Goal: Task Accomplishment & Management: Use online tool/utility

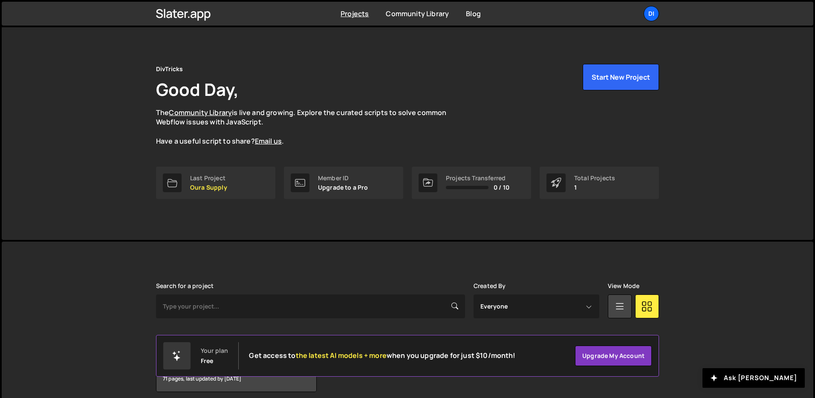
scroll to position [41, 0]
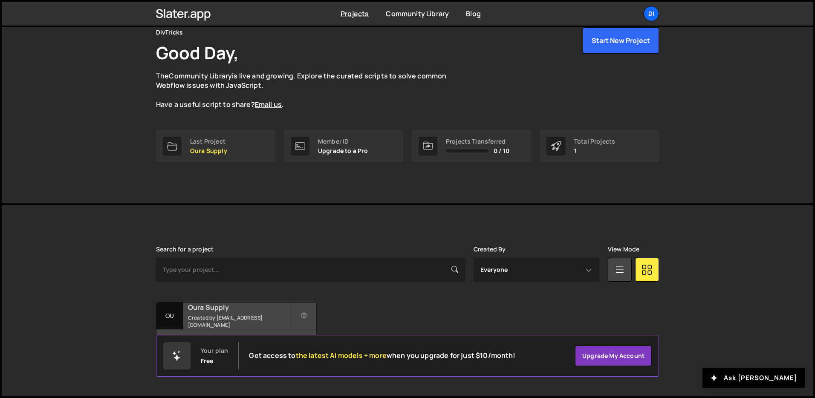
click at [247, 311] on h2 "Oura Supply" at bounding box center [239, 306] width 103 height 9
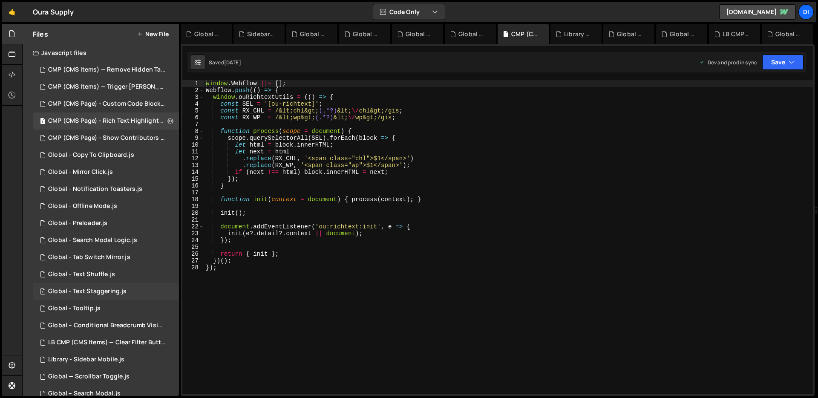
click at [119, 285] on div "1 Global - Text Staggering.js 0" at bounding box center [106, 291] width 146 height 17
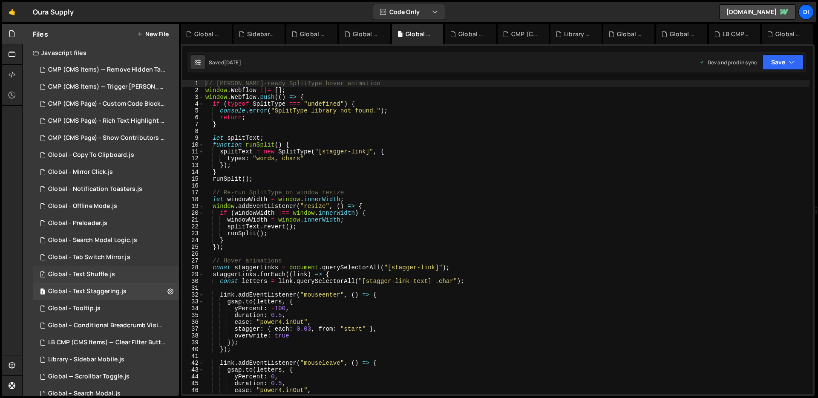
click at [120, 268] on div "1 Global - Text Shuffle.js 0" at bounding box center [106, 274] width 146 height 17
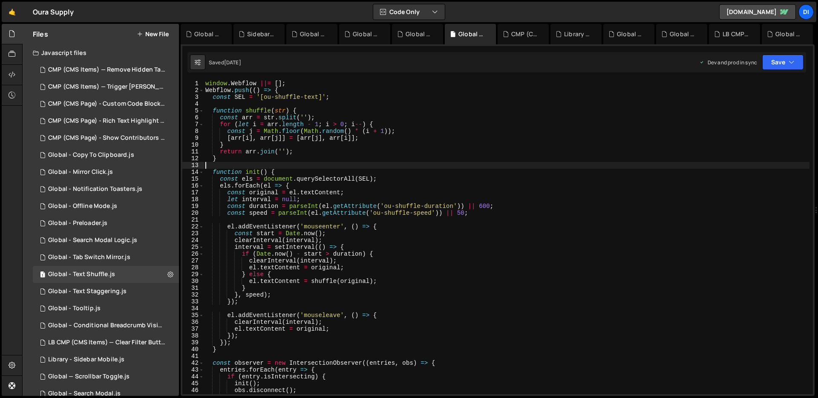
click at [364, 163] on div "window . Webflow ||= [ ] ; Webflow . push (( ) => { const SEL = '[ou-shuffle-te…" at bounding box center [507, 244] width 606 height 328
type textarea "});"
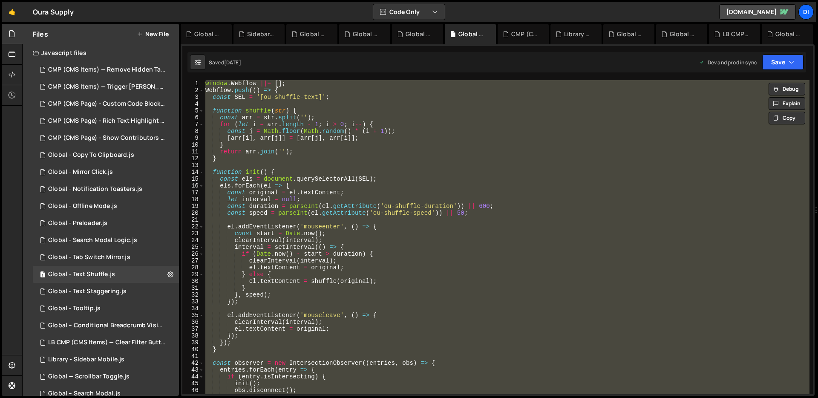
click at [150, 31] on button "New File" at bounding box center [153, 34] width 32 height 7
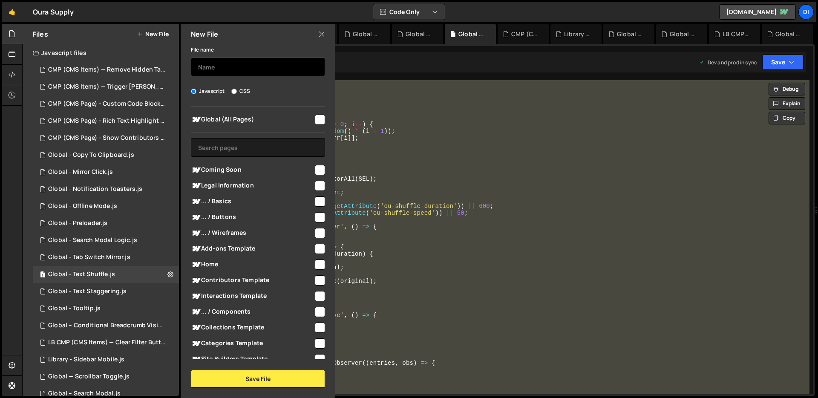
click at [235, 67] on input "text" at bounding box center [258, 67] width 134 height 19
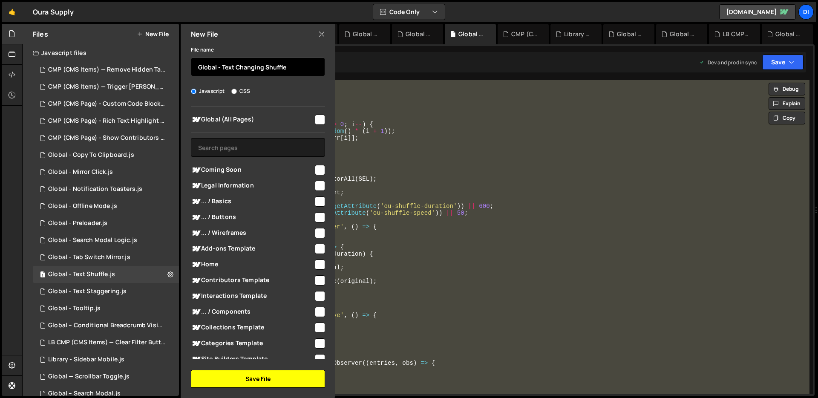
type input "Global - Text Changing Shuffle"
click at [258, 379] on button "Save File" at bounding box center [258, 379] width 134 height 18
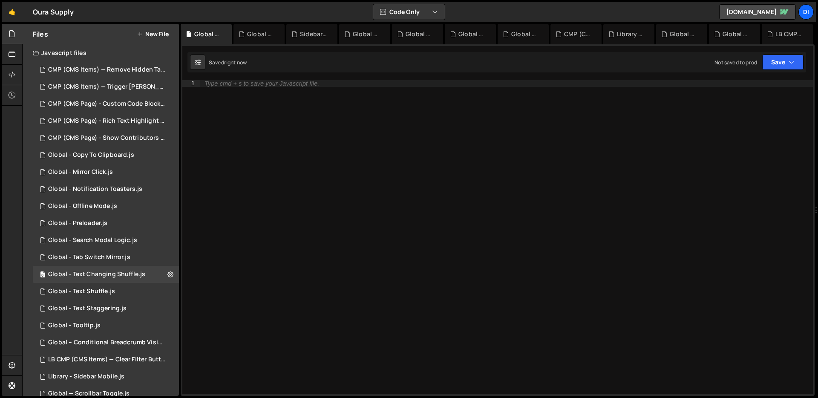
click at [386, 157] on div "Type cmd + s to save your Javascript file." at bounding box center [506, 244] width 613 height 328
paste textarea "const t = [DOMAIN_NAME]() - start;"
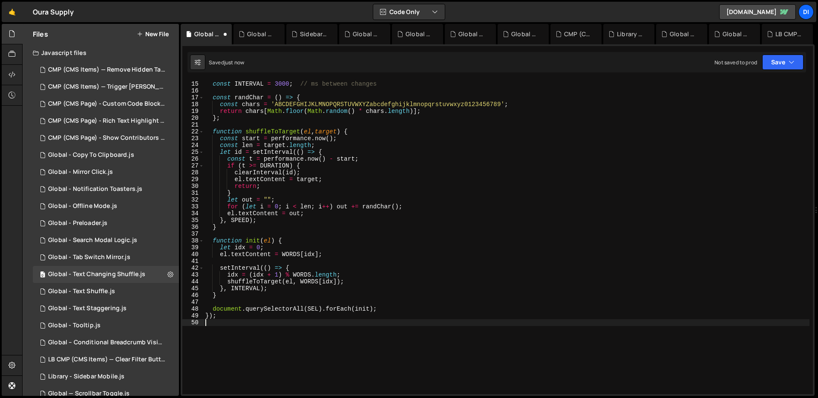
scroll to position [95, 0]
click at [386, 157] on div "const SPEED = 50 ; // ms per scramble tick const INTERVAL = 3000 ; // ms betwee…" at bounding box center [507, 238] width 606 height 328
click at [395, 135] on div "const SPEED = 50 ; // ms per scramble tick const INTERVAL = 3000 ; // ms betwee…" at bounding box center [507, 238] width 606 height 328
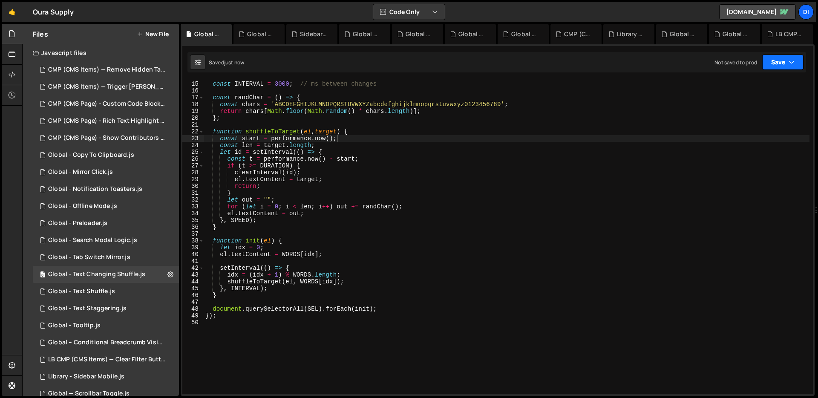
click at [789, 66] on button "Save" at bounding box center [782, 62] width 41 height 15
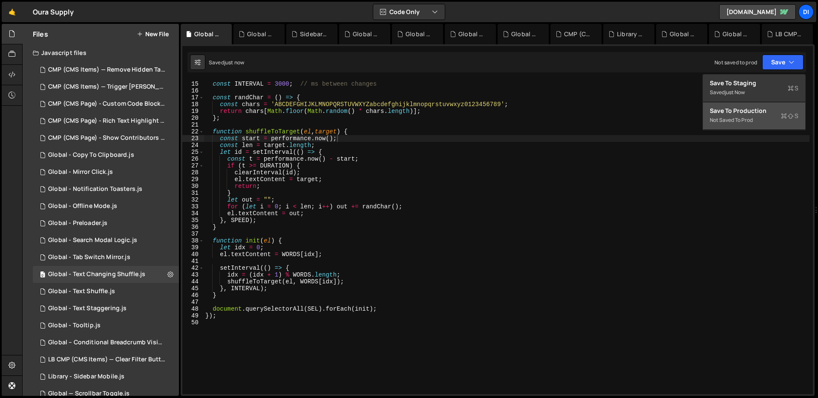
click at [765, 116] on div "Not saved to prod" at bounding box center [754, 120] width 89 height 10
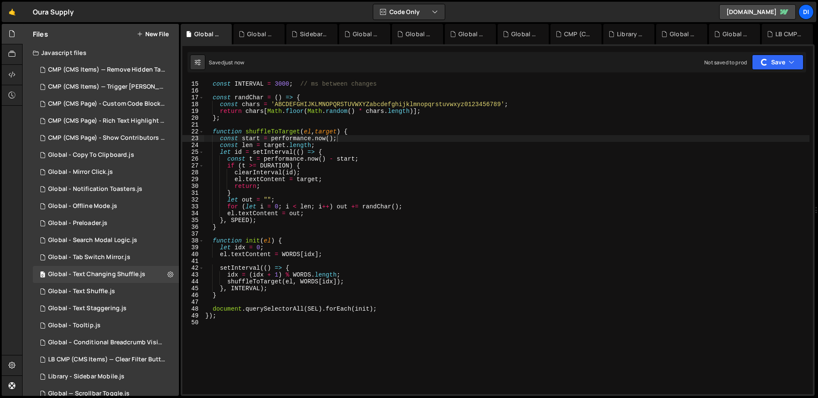
type textarea "const len = target.length;"
click at [542, 144] on div "const SPEED = 50 ; // ms per scramble tick const INTERVAL = 3000 ; // ms betwee…" at bounding box center [507, 238] width 606 height 328
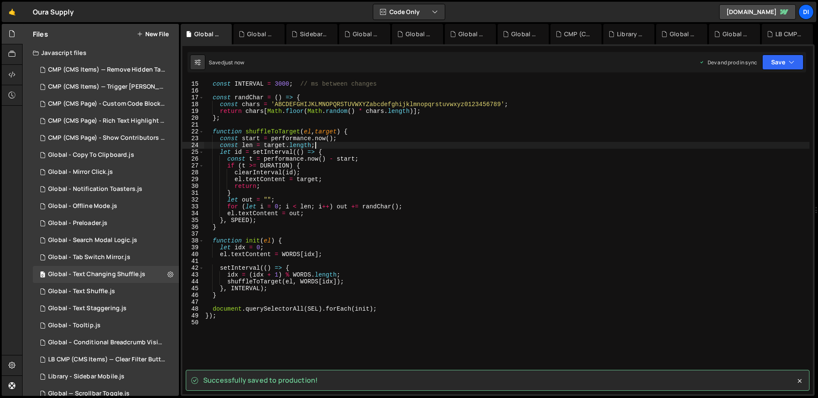
click at [455, 146] on div "const SPEED = 50 ; // ms per scramble tick const INTERVAL = 3000 ; // ms betwee…" at bounding box center [507, 238] width 606 height 328
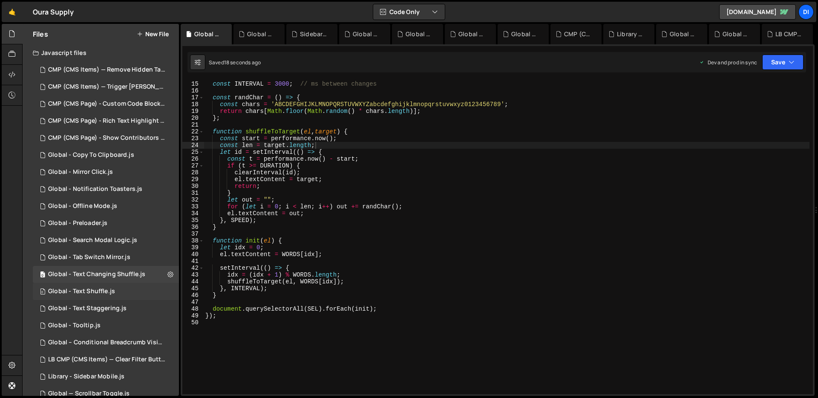
click at [154, 293] on div "0 Global - Text Shuffle.js 0" at bounding box center [106, 291] width 146 height 17
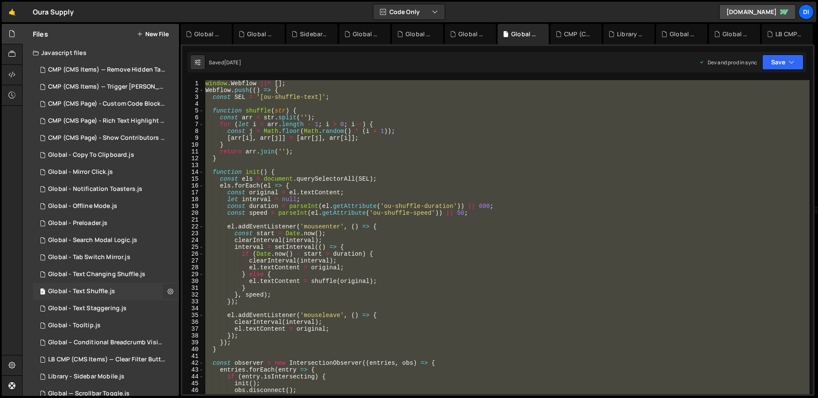
click at [170, 290] on button at bounding box center [170, 291] width 15 height 15
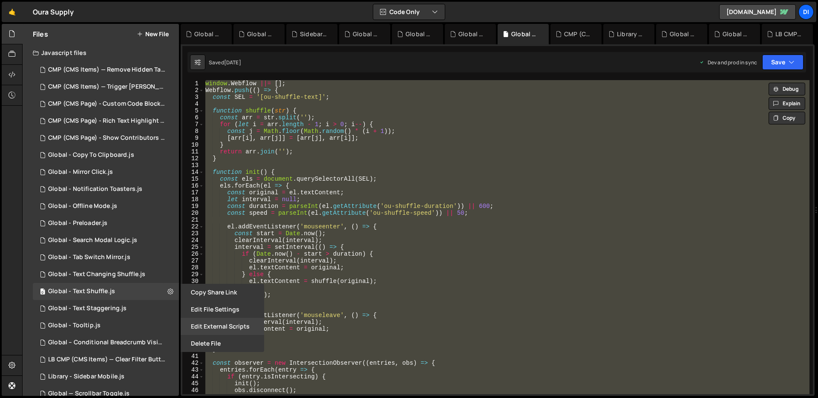
click at [206, 327] on button "Edit External Scripts" at bounding box center [223, 326] width 84 height 17
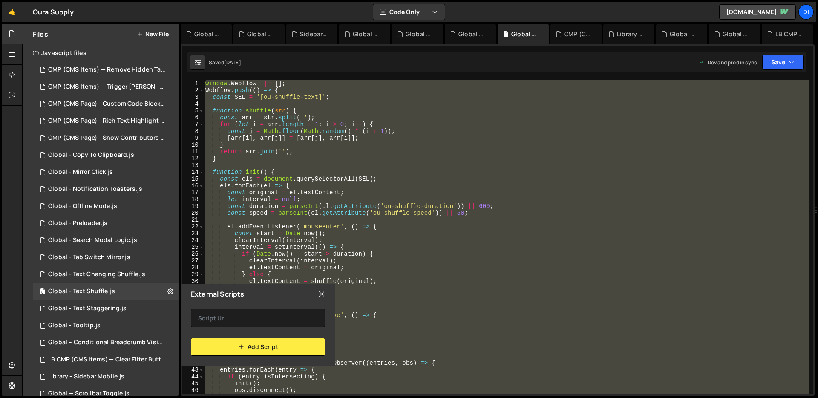
drag, startPoint x: 324, startPoint y: 293, endPoint x: 299, endPoint y: 294, distance: 24.7
click at [324, 293] on icon at bounding box center [321, 293] width 7 height 9
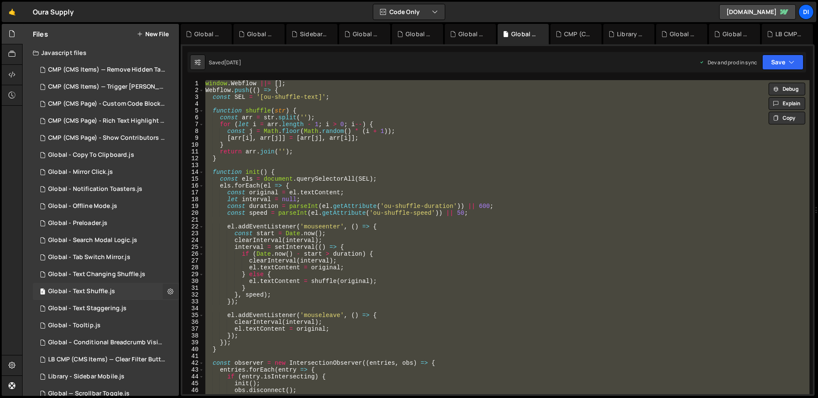
click at [168, 291] on icon at bounding box center [170, 291] width 6 height 8
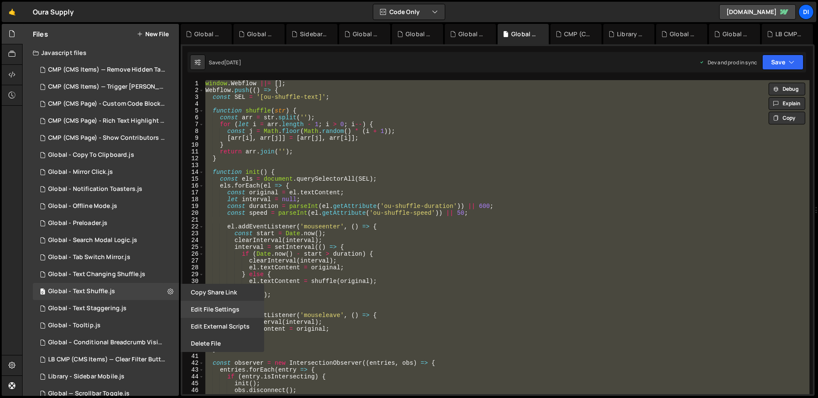
click at [238, 310] on button "Edit File Settings" at bounding box center [223, 309] width 84 height 17
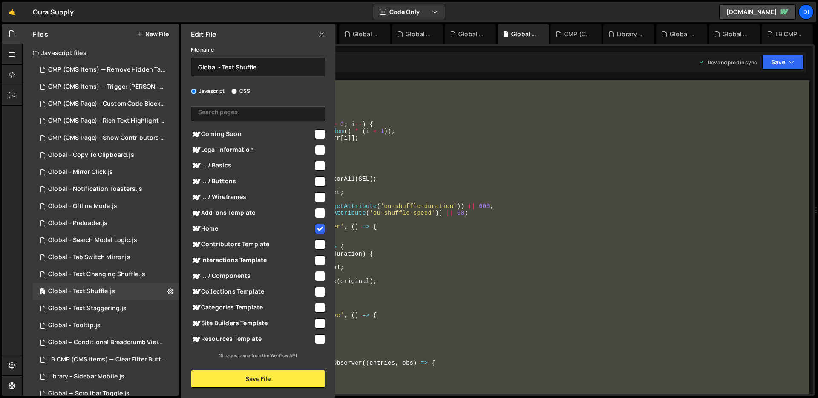
scroll to position [0, 0]
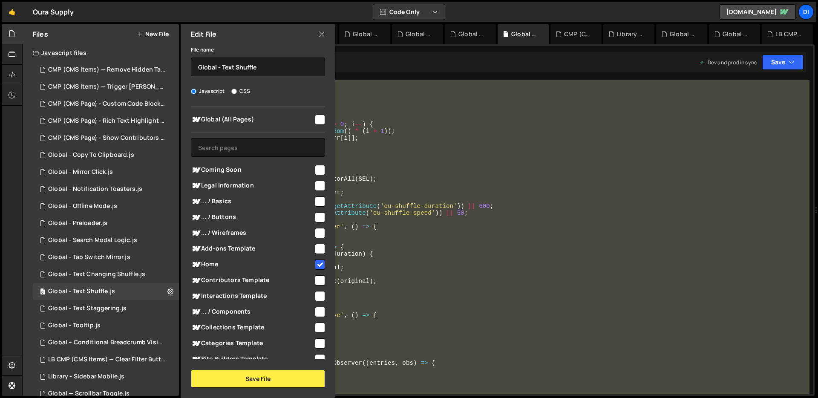
click at [319, 30] on icon at bounding box center [321, 33] width 7 height 9
checkbox input "false"
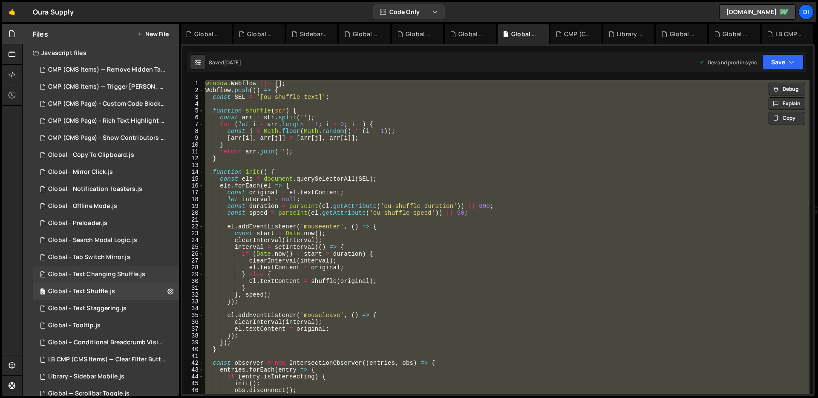
click at [152, 275] on div "0 Global - Text Changing Shuffle.js 0" at bounding box center [106, 274] width 146 height 17
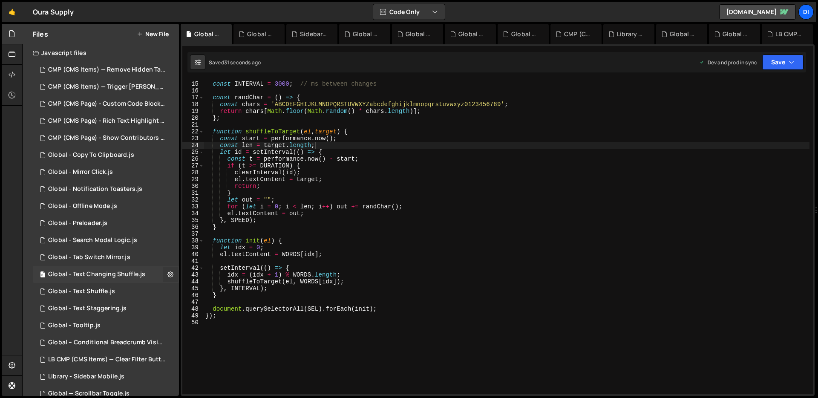
click at [163, 274] on button at bounding box center [170, 274] width 15 height 15
type input "Global - Text Changing Shuffle"
radio input "true"
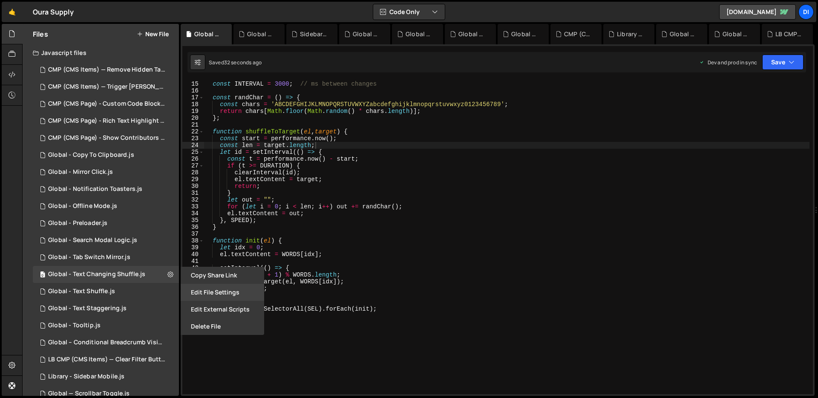
click at [206, 295] on button "Edit File Settings" at bounding box center [223, 292] width 84 height 17
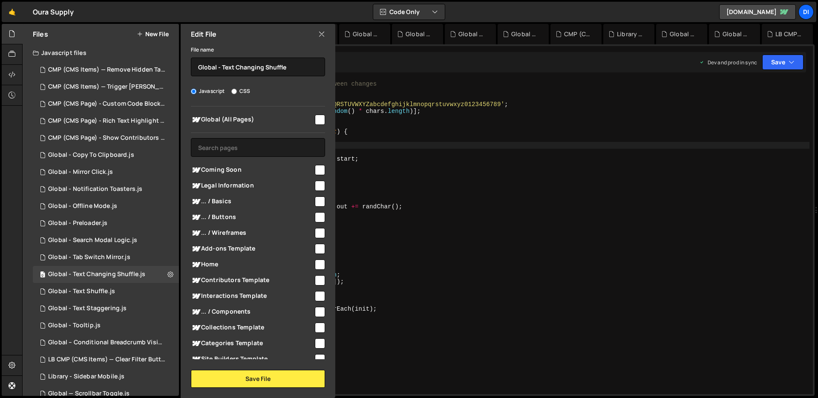
click at [315, 119] on input "checkbox" at bounding box center [320, 120] width 10 height 10
checkbox input "true"
click at [244, 371] on button "Save File" at bounding box center [258, 379] width 134 height 18
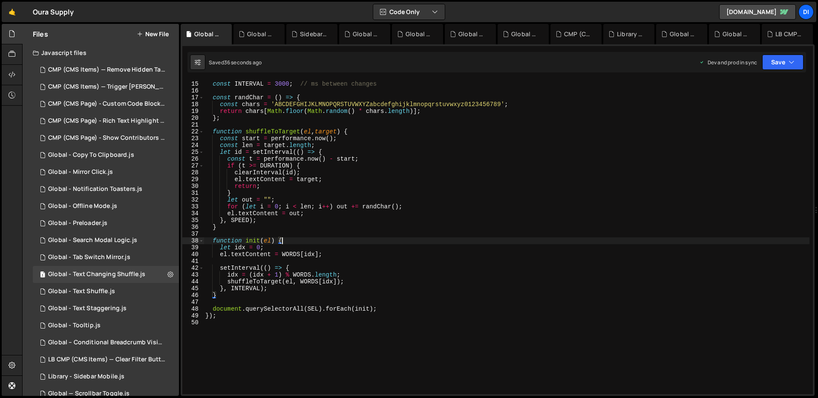
click at [364, 238] on div "const SPEED = 50 ; // ms per scramble tick const INTERVAL = 3000 ; // ms betwee…" at bounding box center [507, 238] width 606 height 328
click at [793, 58] on icon "button" at bounding box center [792, 62] width 6 height 9
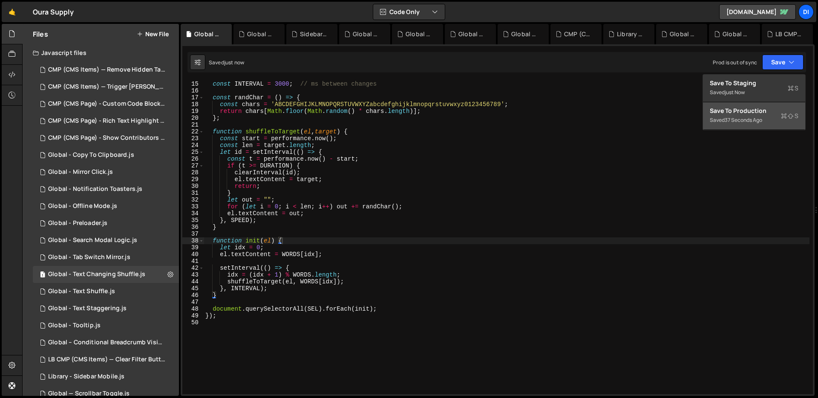
click at [760, 114] on div "Save to Production S" at bounding box center [754, 111] width 89 height 9
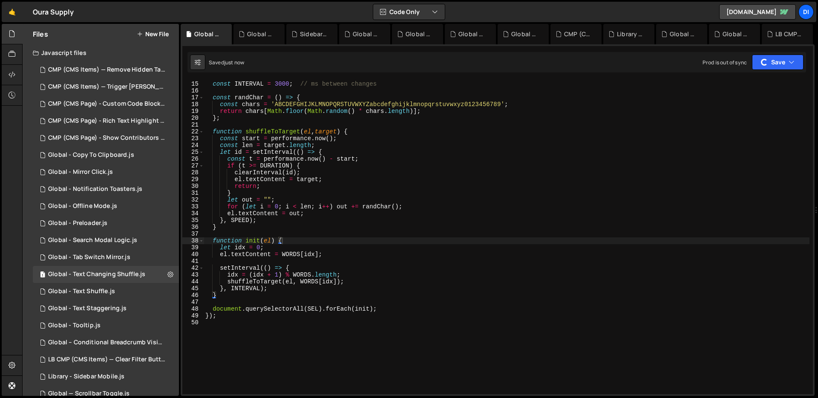
click at [437, 146] on div "const SPEED = 50 ; // ms per scramble tick const INTERVAL = 3000 ; // ms betwee…" at bounding box center [507, 238] width 606 height 328
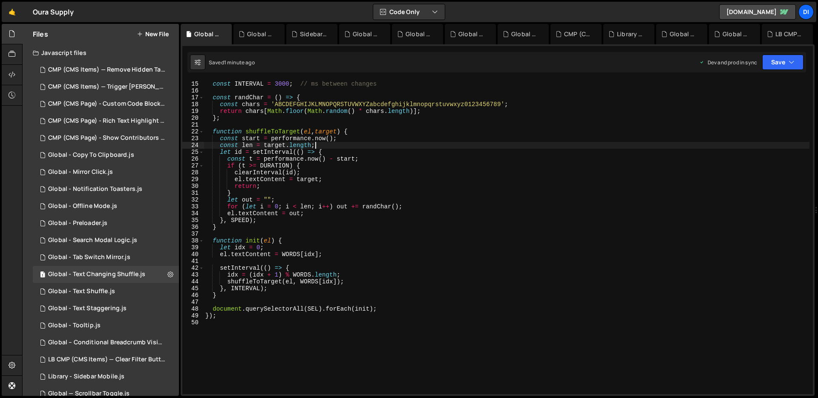
click at [493, 223] on div "const SPEED = 50 ; // ms per scramble tick const INTERVAL = 3000 ; // ms betwee…" at bounding box center [507, 238] width 606 height 328
type textarea "});"
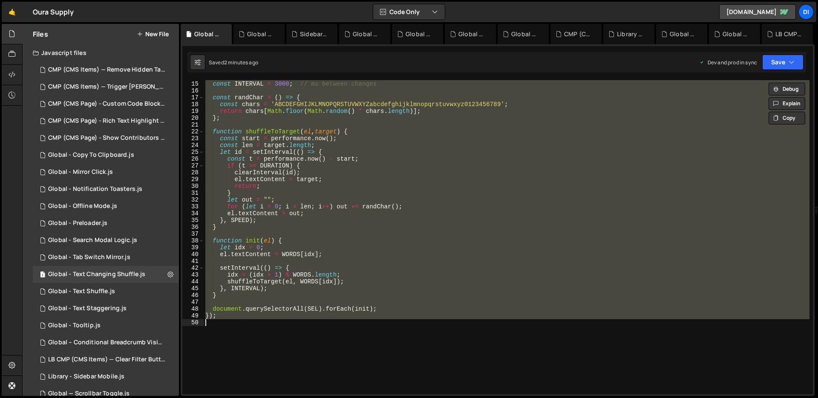
click at [359, 127] on div "const SPEED = 50 ; // ms per scramble tick const INTERVAL = 3000 ; // ms betwee…" at bounding box center [507, 237] width 606 height 314
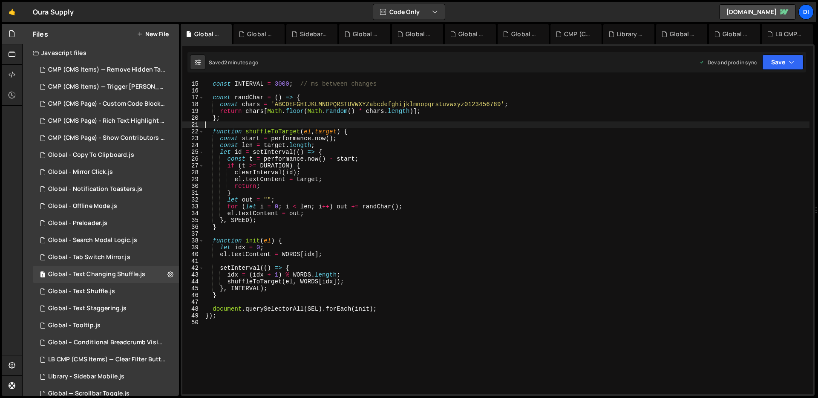
type textarea "});"
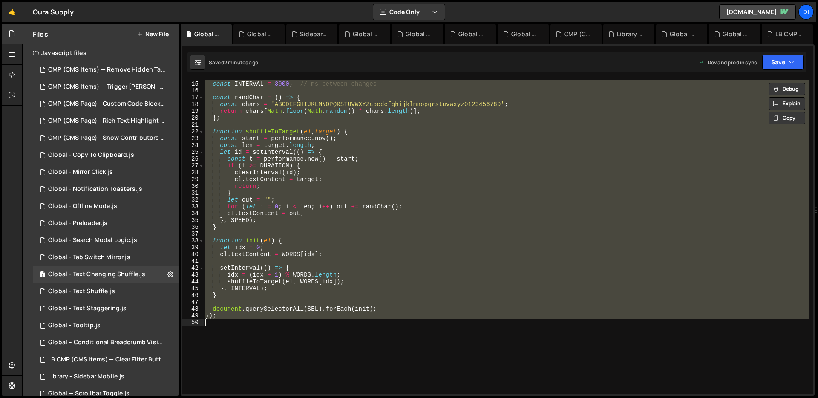
paste textarea
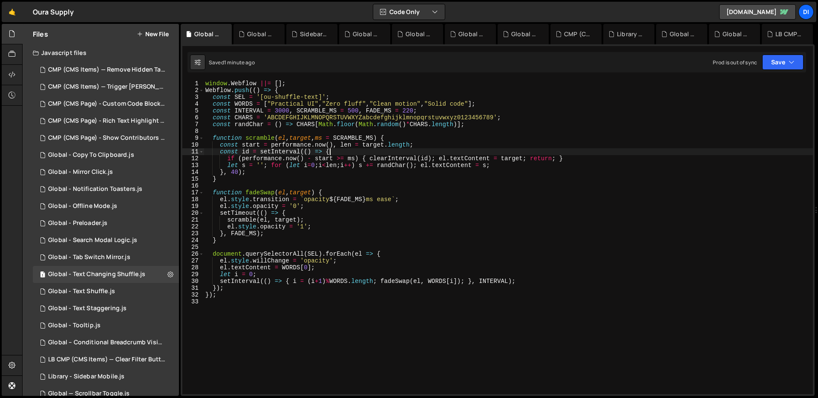
click at [368, 152] on div "window . Webflow ||= [ ] ; Webflow . push (( ) => { const SEL = '[ou-shuffle-te…" at bounding box center [508, 244] width 609 height 328
type textarea "});"
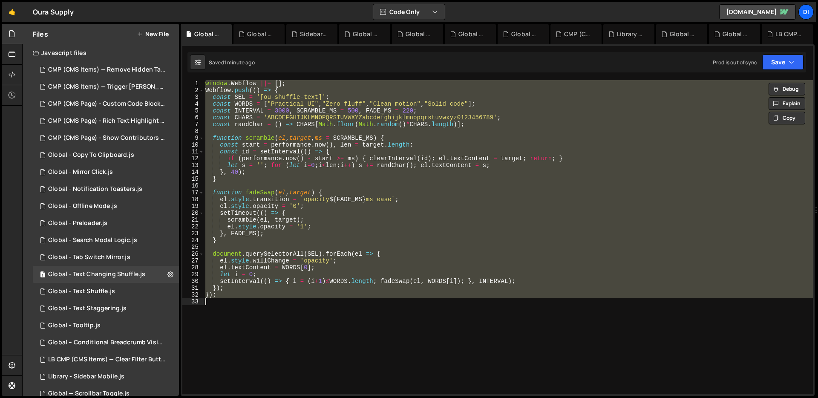
paste textarea
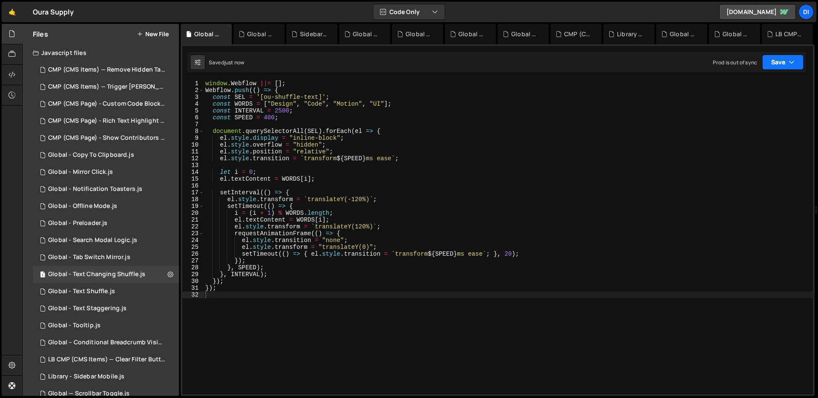
click at [796, 66] on button "Save" at bounding box center [782, 62] width 41 height 15
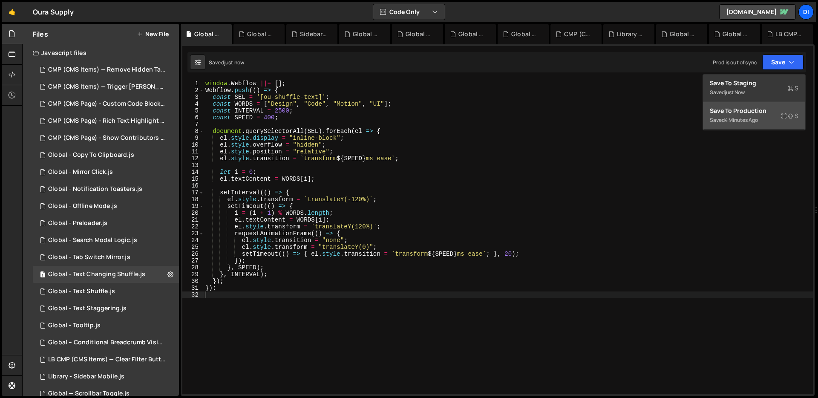
click at [773, 119] on div "Saved 4 minutes ago" at bounding box center [754, 120] width 89 height 10
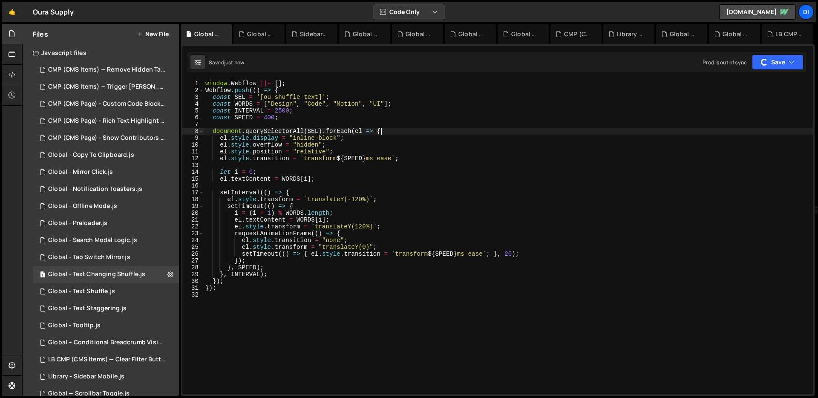
click at [486, 129] on div "window . Webflow ||= [ ] ; Webflow . push (( ) => { const SEL = '[ou-shuffle-te…" at bounding box center [508, 244] width 609 height 328
click at [374, 176] on div "window . Webflow ||= [ ] ; Webflow . push (( ) => { const SEL = '[ou-shuffle-te…" at bounding box center [508, 244] width 609 height 328
type textarea "});"
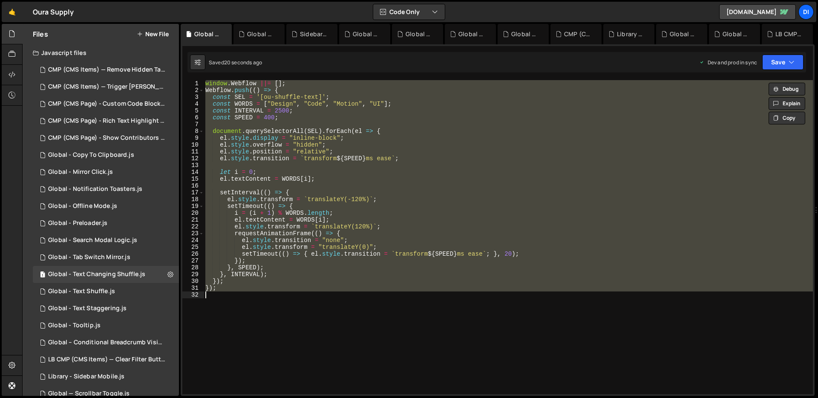
paste textarea
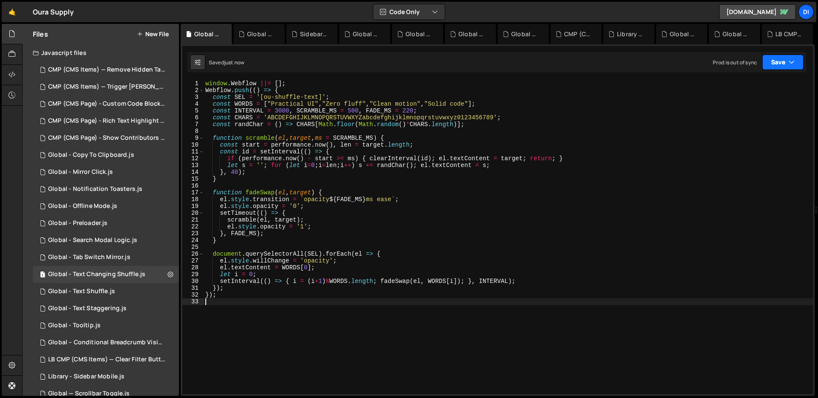
click at [795, 60] on button "Save" at bounding box center [782, 62] width 41 height 15
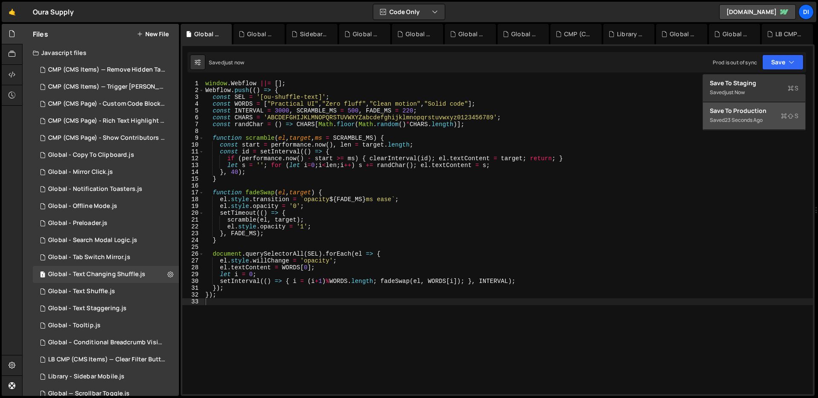
click at [766, 111] on div "Save to Production S" at bounding box center [754, 111] width 89 height 9
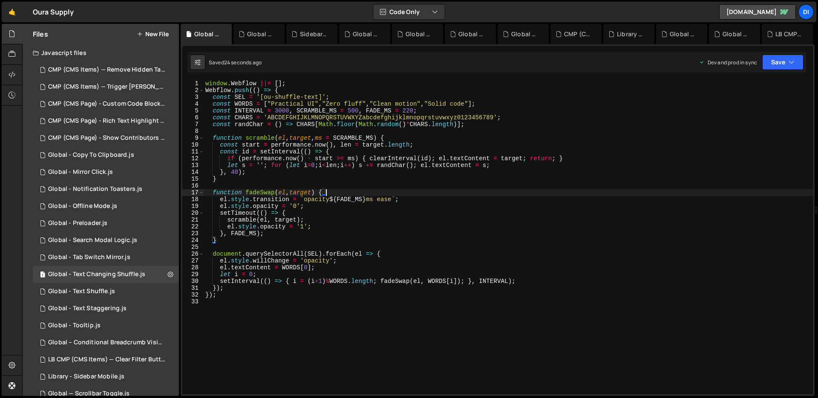
click at [372, 193] on div "window . Webflow ||= [ ] ; Webflow . push (( ) => { const SEL = '[ou-shuffle-te…" at bounding box center [508, 244] width 609 height 328
type textarea "});"
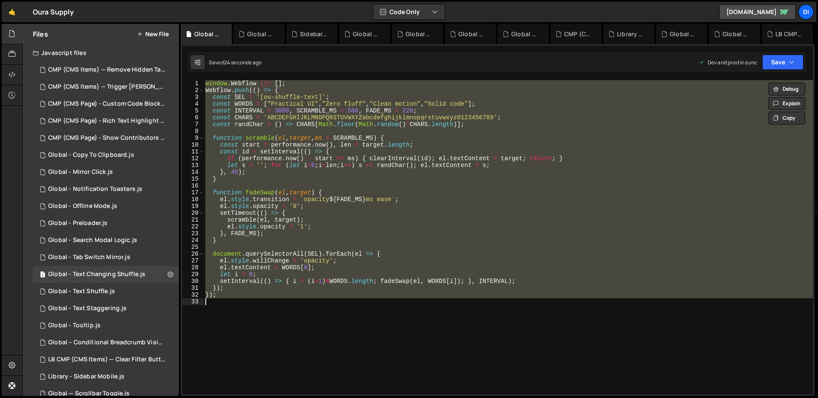
paste textarea
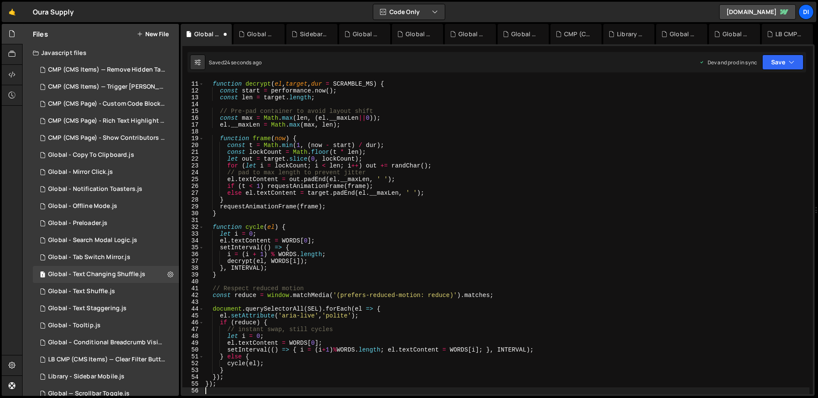
scroll to position [68, 0]
click at [794, 64] on icon "button" at bounding box center [792, 62] width 6 height 9
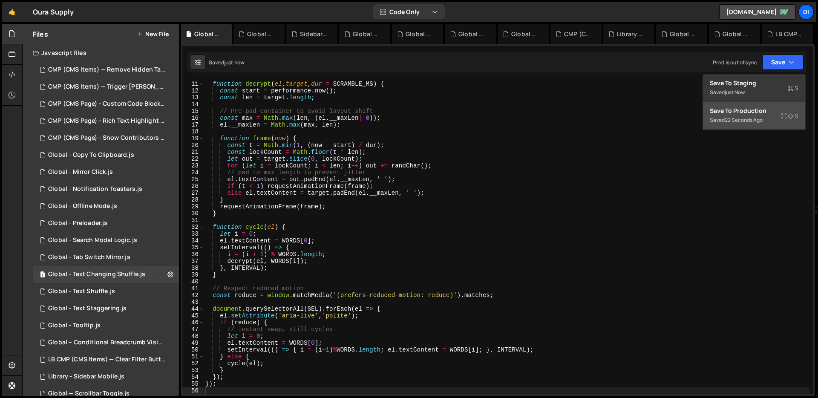
click at [760, 113] on div "Save to Production S" at bounding box center [754, 111] width 89 height 9
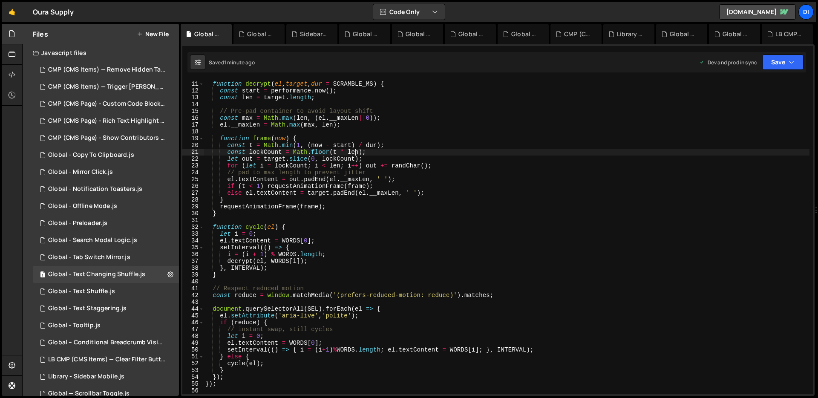
click at [356, 150] on div "function decrypt ( el , target , dur = SCRAMBLE_MS ) { const start = performanc…" at bounding box center [507, 238] width 606 height 328
type textarea "});"
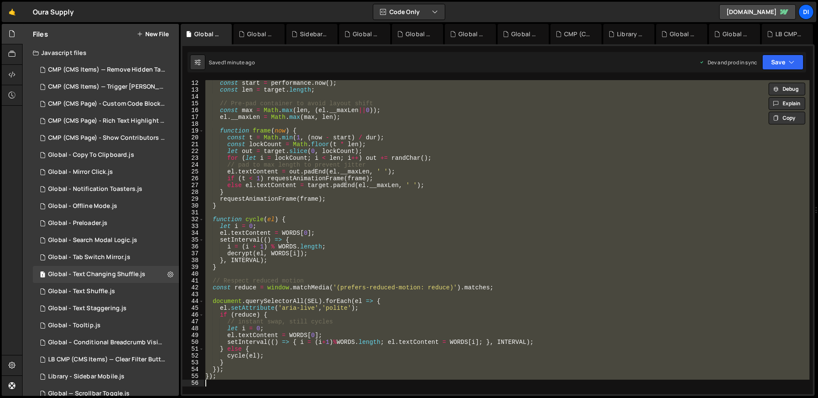
scroll to position [149, 0]
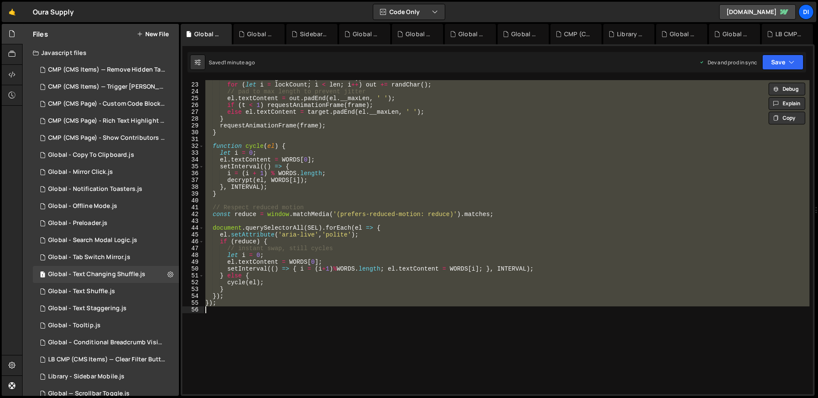
paste textarea
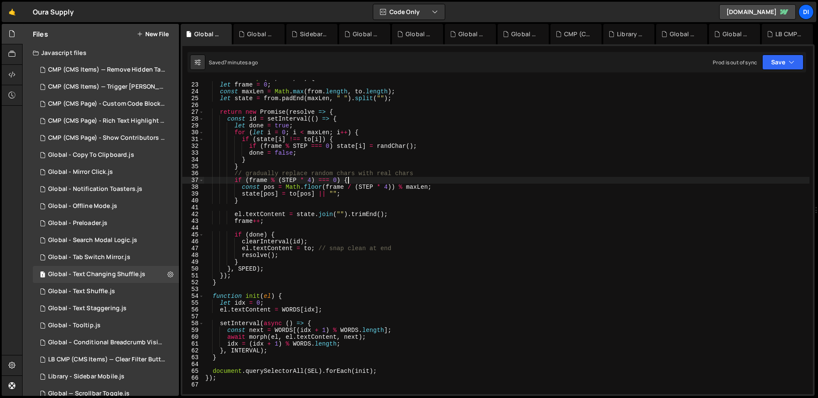
click at [346, 183] on div "function morph ( el , from , to ) { let frame = 0 ; const maxLen = Math . [PERS…" at bounding box center [507, 239] width 606 height 328
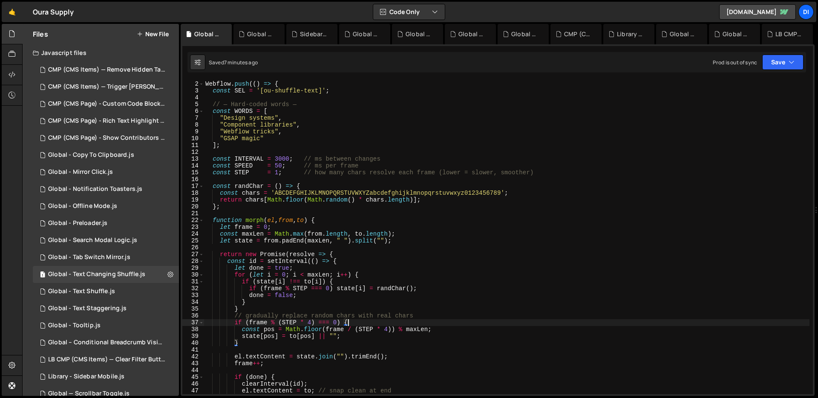
scroll to position [0, 0]
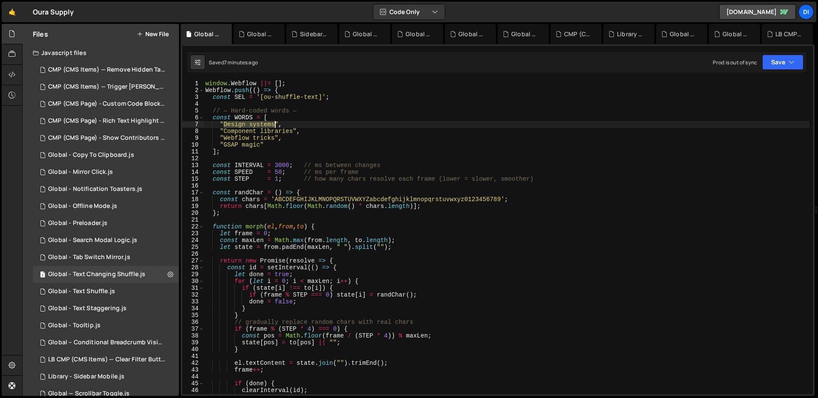
drag, startPoint x: 225, startPoint y: 122, endPoint x: 274, endPoint y: 125, distance: 49.9
click at [274, 125] on div "window . Webflow ||= [ ] ; Webflow . push (( ) => { const SEL = '[ou-shuffle-te…" at bounding box center [507, 244] width 606 height 328
click at [259, 124] on div "window . Webflow ||= [ ] ; Webflow . push (( ) => { const SEL = '[ou-shuffle-te…" at bounding box center [507, 244] width 606 height 328
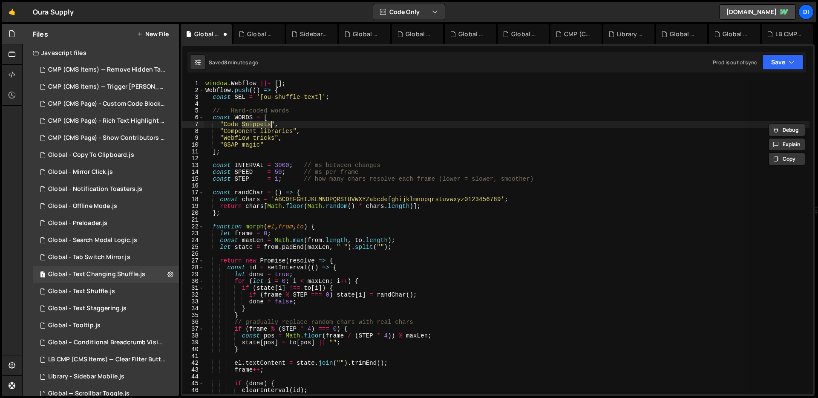
click at [263, 125] on div "window . Webflow ||= [ ] ; Webflow . push (( ) => { const SEL = '[ou-shuffle-te…" at bounding box center [507, 237] width 606 height 314
click at [263, 125] on div "window . Webflow ||= [ ] ; Webflow . push (( ) => { const SEL = '[ou-shuffle-te…" at bounding box center [507, 244] width 606 height 328
paste textarea "snippet"
click at [244, 124] on div "window . Webflow ||= [ ] ; Webflow . push (( ) => { const SEL = '[ou-shuffle-te…" at bounding box center [507, 244] width 606 height 328
type textarea ""Code Snippets","
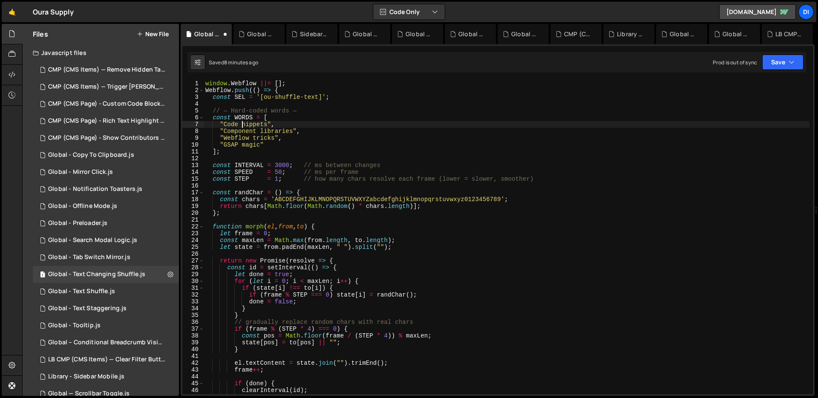
scroll to position [0, 3]
click at [272, 101] on div "window . Webflow ||= [ ] ; Webflow . push (( ) => { const SEL = '[ou-shuffle-te…" at bounding box center [507, 244] width 606 height 328
click at [259, 153] on div "window . Webflow ||= [ ] ; Webflow . push (( ) => { const SEL = '[ou-shuffle-te…" at bounding box center [507, 244] width 606 height 328
drag, startPoint x: 225, startPoint y: 131, endPoint x: 293, endPoint y: 133, distance: 67.3
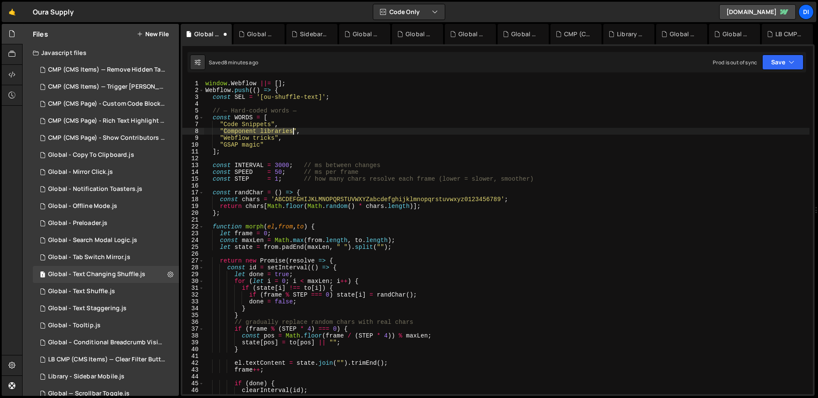
click at [293, 133] on div "window . Webflow ||= [ ] ; Webflow . push (( ) => { const SEL = '[ou-shuffle-te…" at bounding box center [507, 244] width 606 height 328
click at [291, 138] on div "window . Webflow ||= [ ] ; Webflow . push (( ) => { const SEL = '[ou-shuffle-te…" at bounding box center [507, 244] width 606 height 328
drag, startPoint x: 293, startPoint y: 133, endPoint x: 225, endPoint y: 128, distance: 67.9
click at [225, 128] on div "window . Webflow ||= [ ] ; Webflow . push (( ) => { const SEL = '[ou-shuffle-te…" at bounding box center [507, 244] width 606 height 328
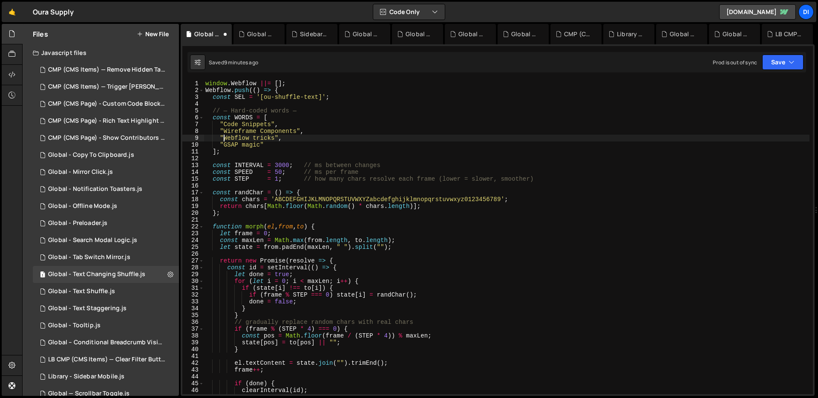
click at [225, 135] on div "window . Webflow ||= [ ] ; Webflow . push (( ) => { const SEL = '[ou-shuffle-te…" at bounding box center [507, 244] width 606 height 328
drag, startPoint x: 224, startPoint y: 137, endPoint x: 275, endPoint y: 135, distance: 51.1
click at [275, 135] on div "window . Webflow ||= [ ] ; Webflow . push (( ) => { const SEL = '[ou-shuffle-te…" at bounding box center [507, 244] width 606 height 328
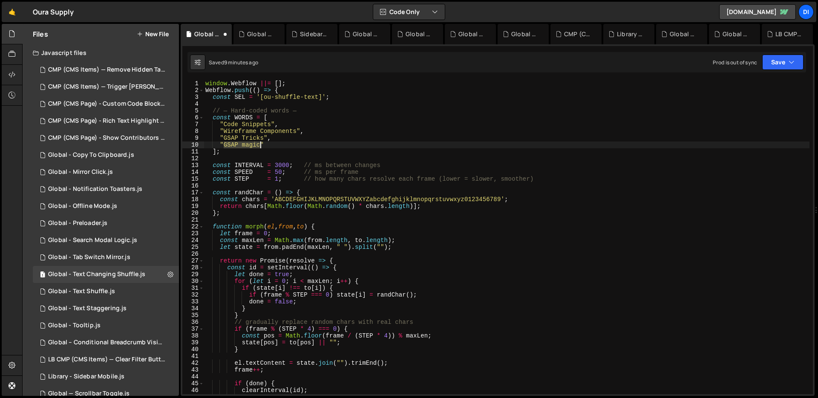
drag, startPoint x: 225, startPoint y: 144, endPoint x: 259, endPoint y: 143, distance: 34.1
click at [259, 143] on div "window . Webflow ||= [ ] ; Webflow . push (( ) => { const SEL = '[ou-shuffle-te…" at bounding box center [507, 244] width 606 height 328
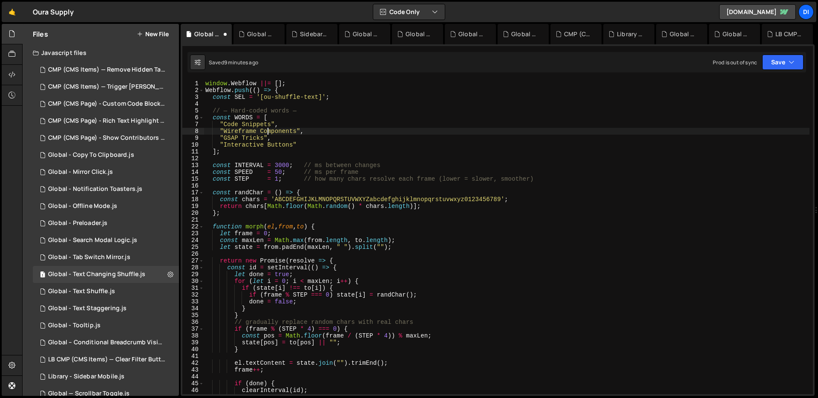
click at [266, 130] on div "window . Webflow ||= [ ] ; Webflow . push (( ) => { const SEL = '[ou-shuffle-te…" at bounding box center [507, 244] width 606 height 328
click at [248, 144] on div "window . Webflow ||= [ ] ; Webflow . push (( ) => { const SEL = '[ou-shuffle-te…" at bounding box center [507, 244] width 606 height 328
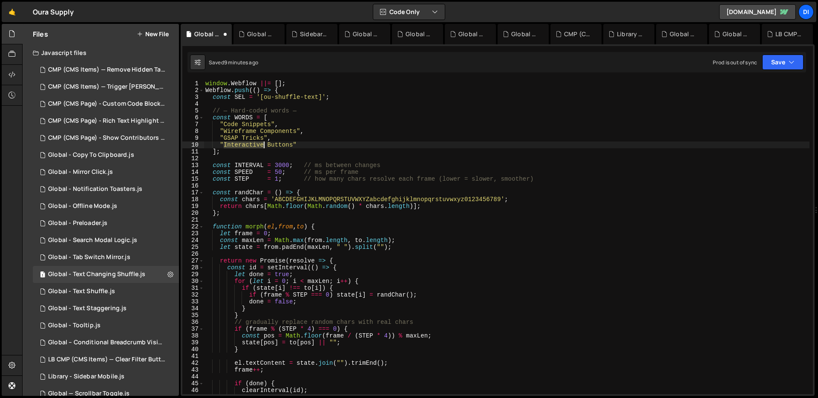
click at [248, 144] on div "window . Webflow ||= [ ] ; Webflow . push (( ) => { const SEL = '[ou-shuffle-te…" at bounding box center [507, 244] width 606 height 328
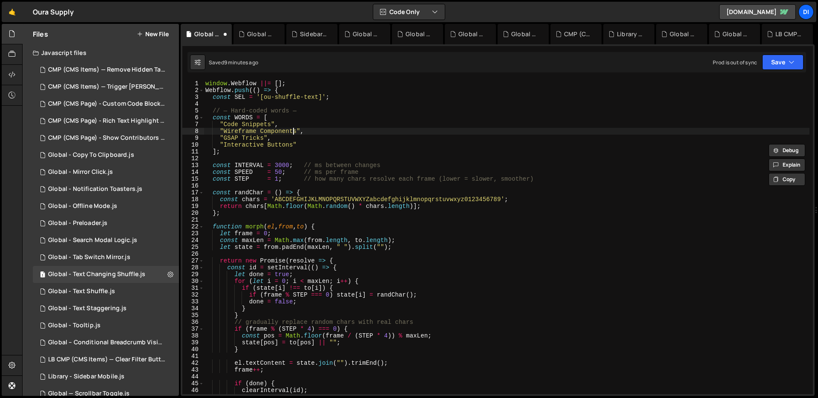
click at [294, 133] on div "window . Webflow ||= [ ] ; Webflow . push (( ) => { const SEL = '[ou-shuffle-te…" at bounding box center [507, 244] width 606 height 328
click at [299, 148] on div "window . Webflow ||= [ ] ; Webflow . push (( ) => { const SEL = '[ou-shuffle-te…" at bounding box center [507, 244] width 606 height 328
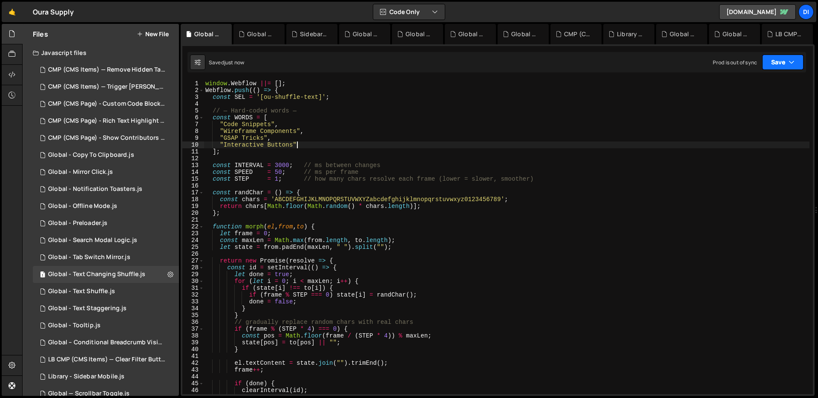
click at [801, 59] on button "Save" at bounding box center [782, 62] width 41 height 15
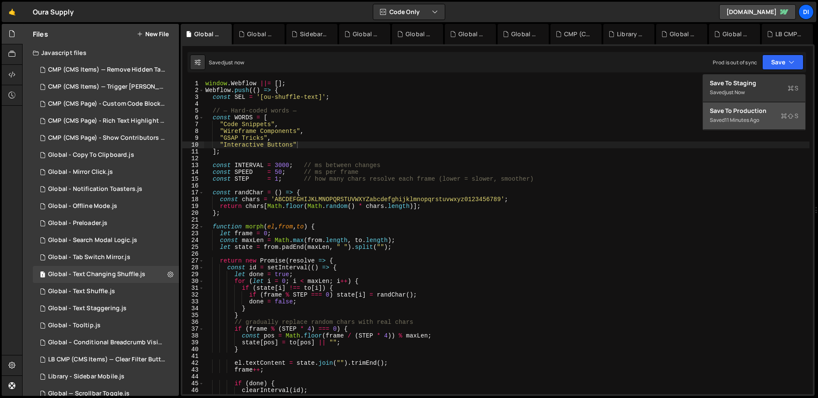
click at [768, 112] on div "Save to Production S" at bounding box center [754, 111] width 89 height 9
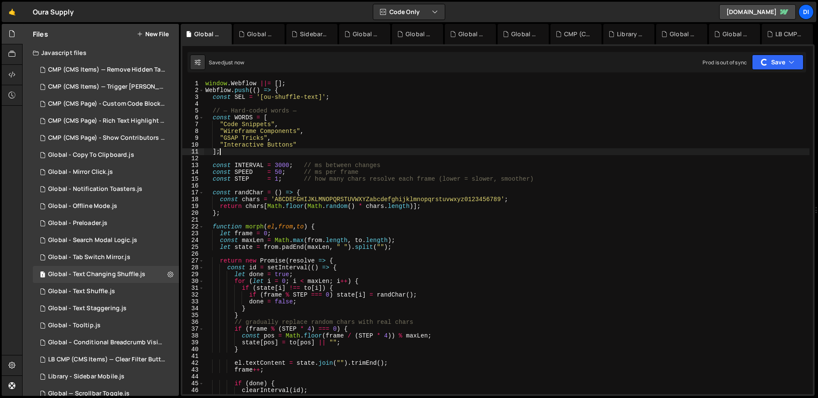
scroll to position [0, 0]
click at [344, 151] on div "window . Webflow ||= [ ] ; Webflow . push (( ) => { const SEL = '[ou-shuffle-te…" at bounding box center [507, 244] width 606 height 328
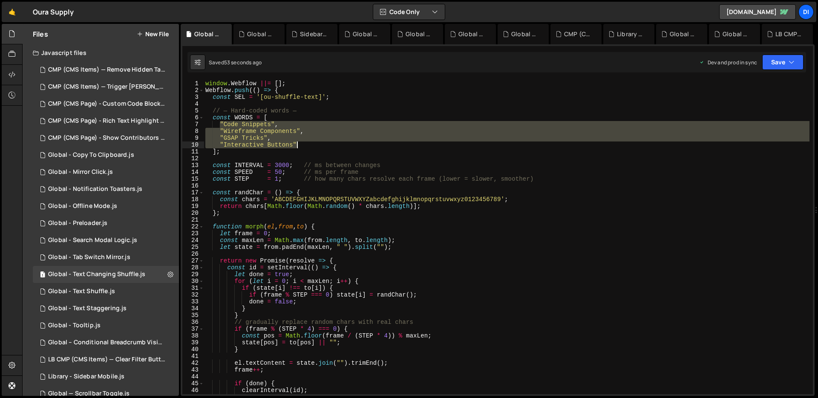
drag, startPoint x: 221, startPoint y: 121, endPoint x: 301, endPoint y: 142, distance: 83.2
click at [301, 142] on div "window . Webflow ||= [ ] ; Webflow . push (( ) => { const SEL = '[ou-shuffle-te…" at bounding box center [507, 244] width 606 height 328
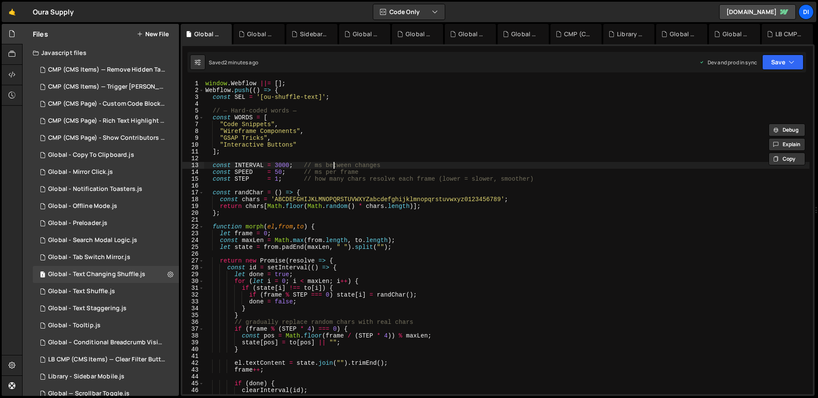
click at [334, 168] on div "window . Webflow ||= [ ] ; Webflow . push (( ) => { const SEL = '[ou-shuffle-te…" at bounding box center [507, 244] width 606 height 328
type textarea "});"
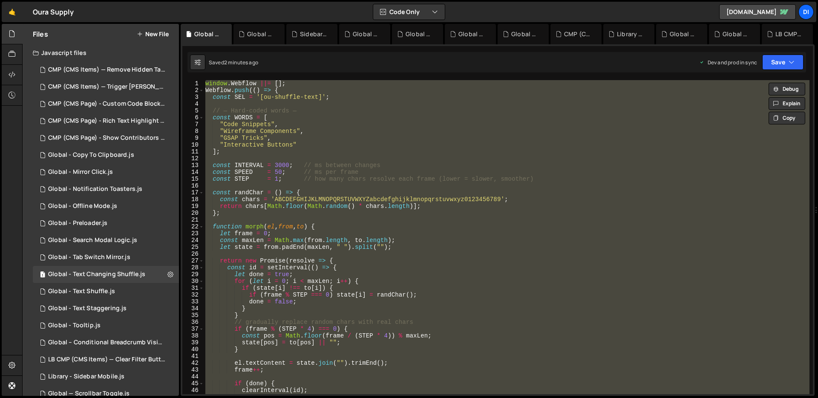
paste textarea
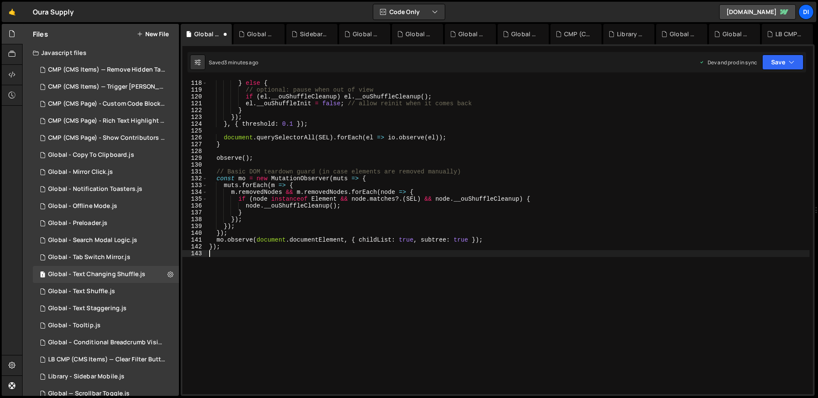
scroll to position [798, 0]
click at [299, 124] on div "} else { // optional: pause when out of view if ( el . __ouShuffleCleanup ) el …" at bounding box center [508, 244] width 602 height 328
type textarea "});"
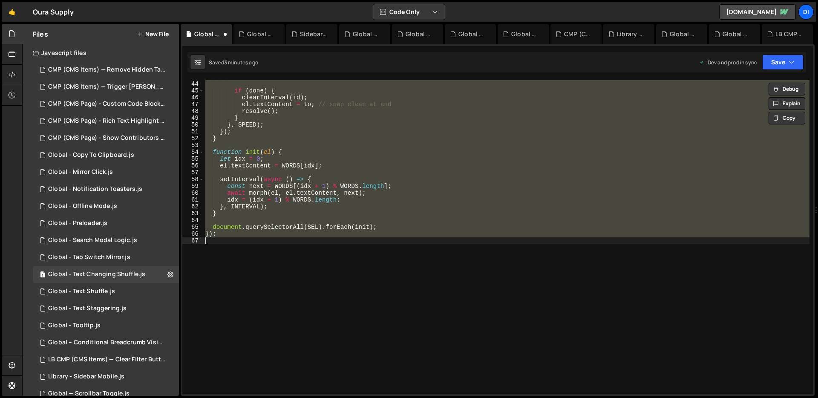
scroll to position [293, 0]
click at [303, 146] on div "frame ++ ; if ( done ) { clearInterval ( id ) ; el . textContent = to ; // snap…" at bounding box center [507, 237] width 606 height 314
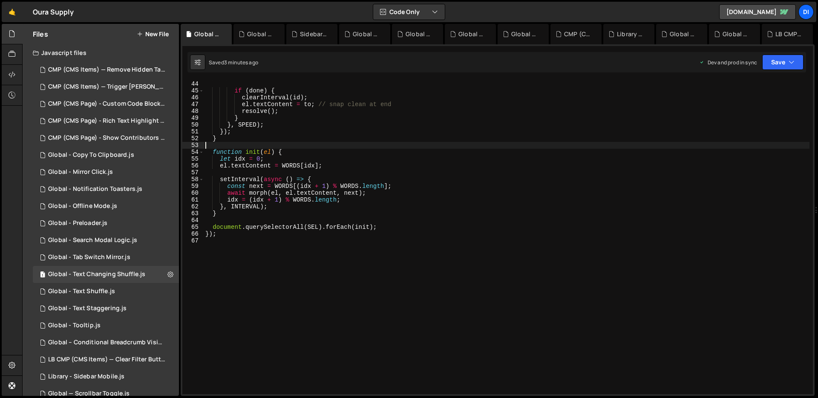
click at [220, 267] on div "frame ++ ; if ( done ) { clearInterval ( id ) ; el . textContent = to ; // snap…" at bounding box center [507, 238] width 606 height 328
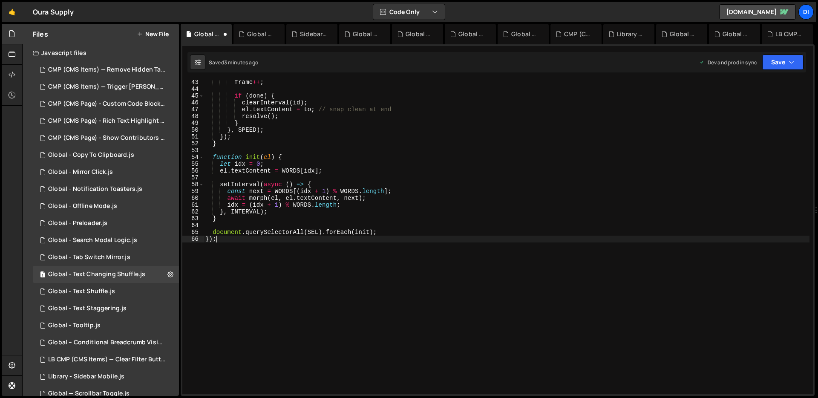
scroll to position [0, 0]
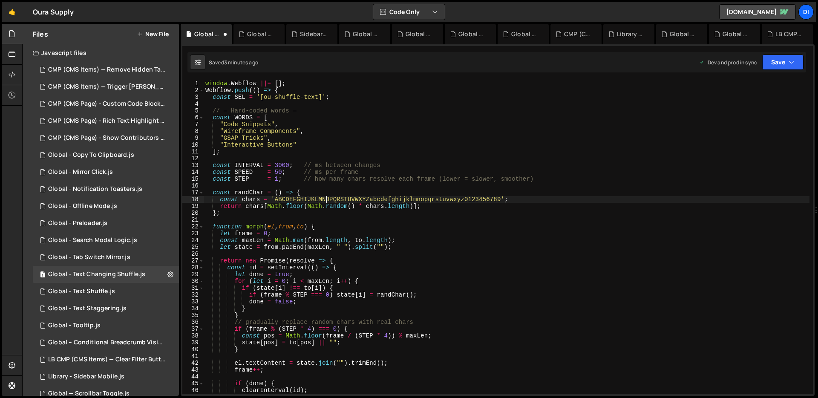
click at [327, 198] on div "window . Webflow ||= [ ] ; Webflow . push (( ) => { const SEL = '[ou-shuffle-te…" at bounding box center [507, 244] width 606 height 328
type textarea "document.querySelectorAll(SEL).forEach(init); });"
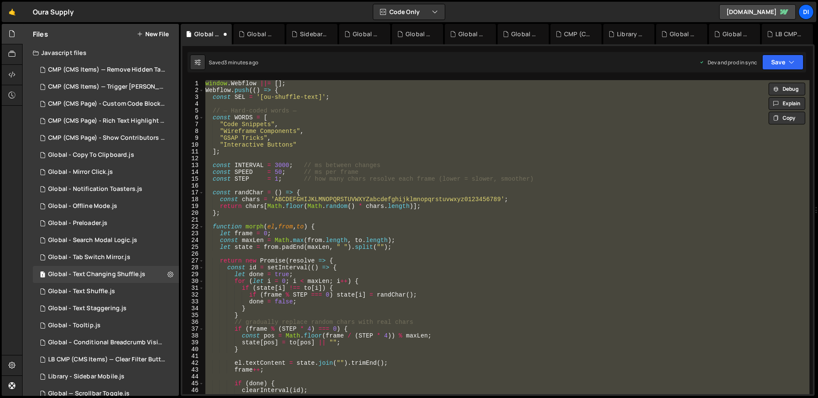
click at [346, 159] on div "window . Webflow ||= [ ] ; Webflow . push (( ) => { const SEL = '[ou-shuffle-te…" at bounding box center [507, 237] width 606 height 314
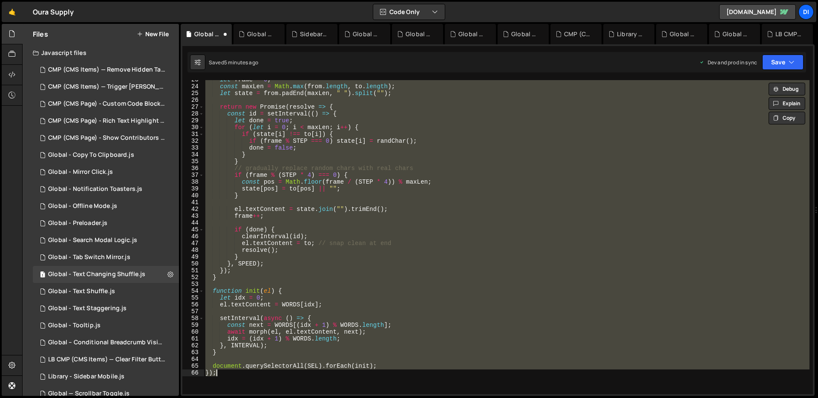
scroll to position [265, 0]
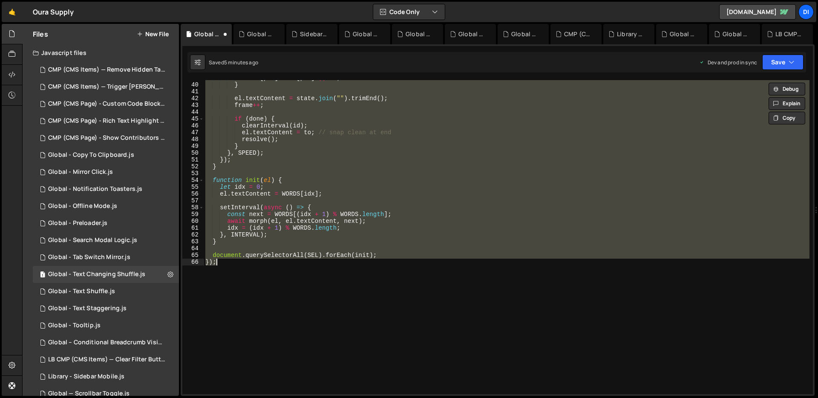
click at [343, 155] on div "state [ pos ] = to [ pos ] || "" ; } el . textContent = state . join ( "" ) . t…" at bounding box center [507, 237] width 606 height 314
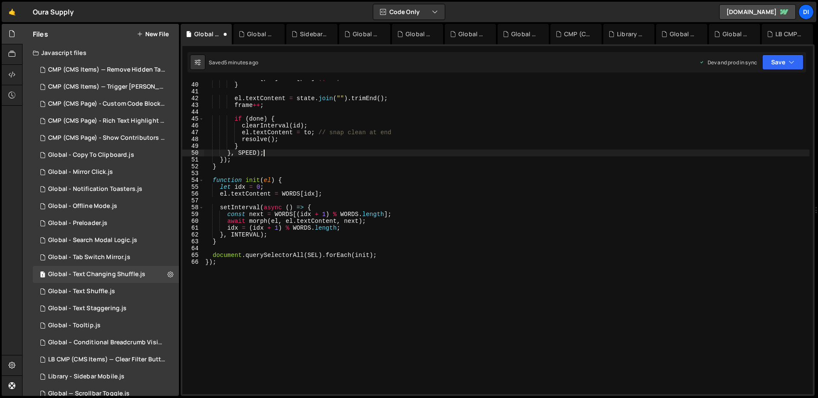
type textarea "document.querySelectorAll(SEL).forEach(init); });"
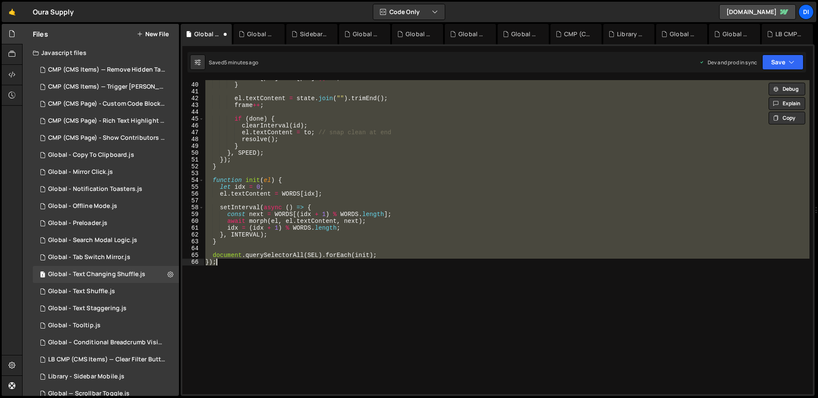
scroll to position [0, 0]
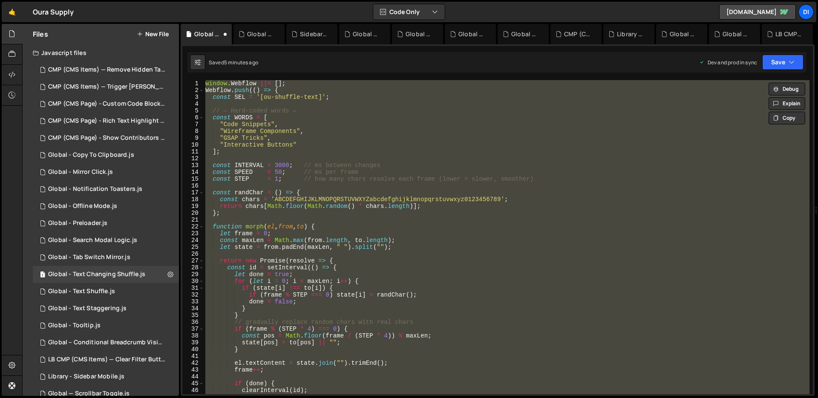
paste textarea
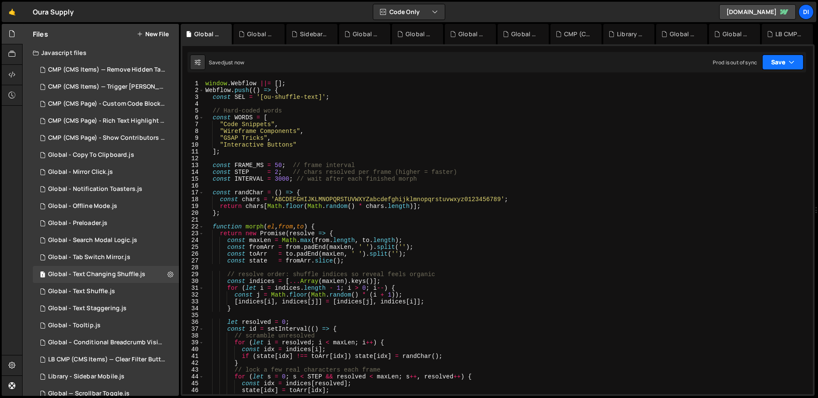
click at [799, 64] on button "Save" at bounding box center [782, 62] width 41 height 15
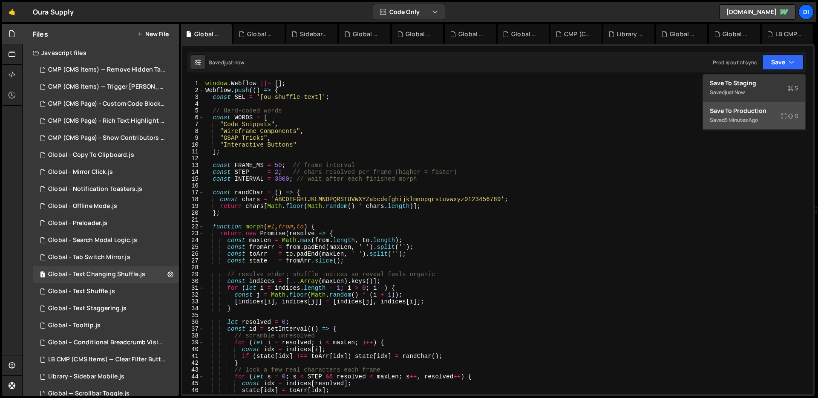
click at [748, 119] on div "5 minutes ago" at bounding box center [741, 119] width 33 height 7
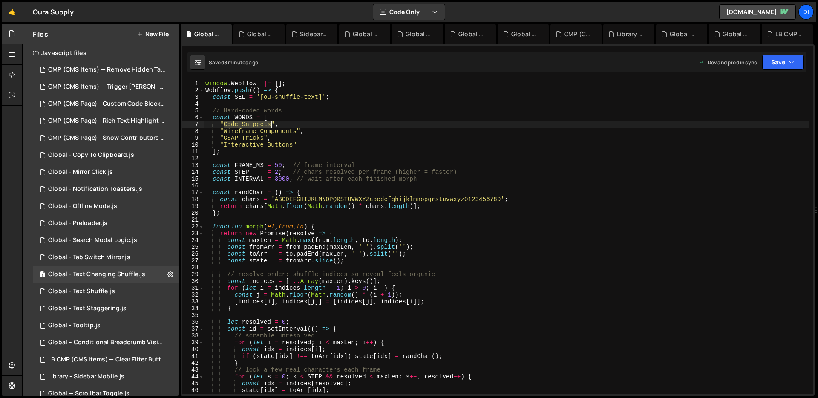
drag, startPoint x: 224, startPoint y: 121, endPoint x: 271, endPoint y: 121, distance: 46.9
click at [271, 121] on div "window . Webflow ||= [ ] ; Webflow . push (( ) => { const SEL = '[ou-shuffle-te…" at bounding box center [507, 244] width 606 height 328
drag, startPoint x: 261, startPoint y: 130, endPoint x: 262, endPoint y: 117, distance: 12.8
click at [261, 130] on div "window . Webflow ||= [ ] ; Webflow . push (( ) => { const SEL = '[ou-shuffle-te…" at bounding box center [507, 244] width 606 height 328
click at [242, 133] on div "window . Webflow ||= [ ] ; Webflow . push (( ) => { const SEL = '[ou-shuffle-te…" at bounding box center [507, 244] width 606 height 328
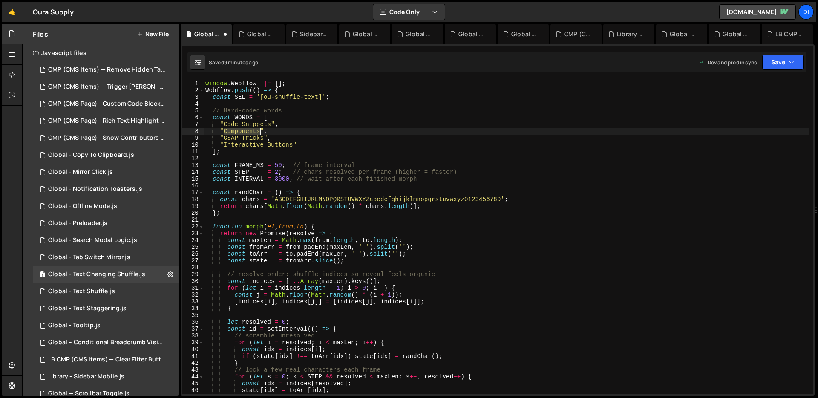
click at [242, 133] on div "window . Webflow ||= [ ] ; Webflow . push (( ) => { const SEL = '[ou-shuffle-te…" at bounding box center [507, 244] width 606 height 328
paste textarea "Wireframe"
click at [231, 140] on div "window . Webflow ||= [ ] ; Webflow . push (( ) => { const SEL = '[ou-shuffle-te…" at bounding box center [507, 244] width 606 height 328
drag, startPoint x: 224, startPoint y: 137, endPoint x: 264, endPoint y: 136, distance: 40.1
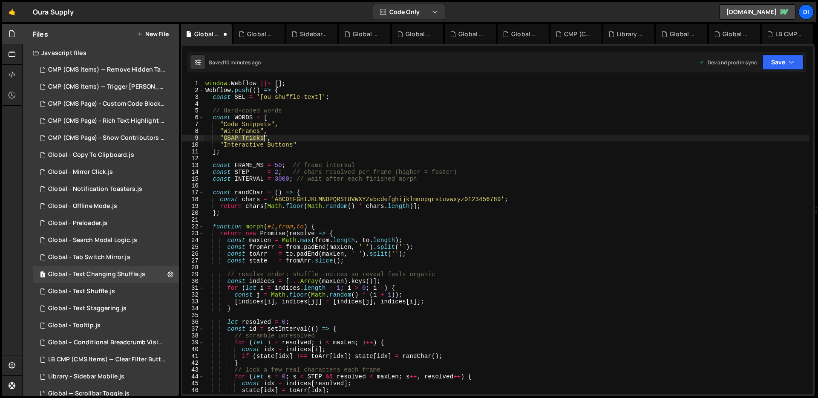
click at [264, 136] on div "window . Webflow ||= [ ] ; Webflow . push (( ) => { const SEL = '[ou-shuffle-te…" at bounding box center [507, 244] width 606 height 328
paste textarea "Ecommerce"
type textarea ""Ecommerce","
drag, startPoint x: 221, startPoint y: 136, endPoint x: 267, endPoint y: 136, distance: 46.4
click at [267, 136] on div "window . Webflow ||= [ ] ; Webflow . push (( ) => { const SEL = '[ou-shuffle-te…" at bounding box center [507, 244] width 606 height 328
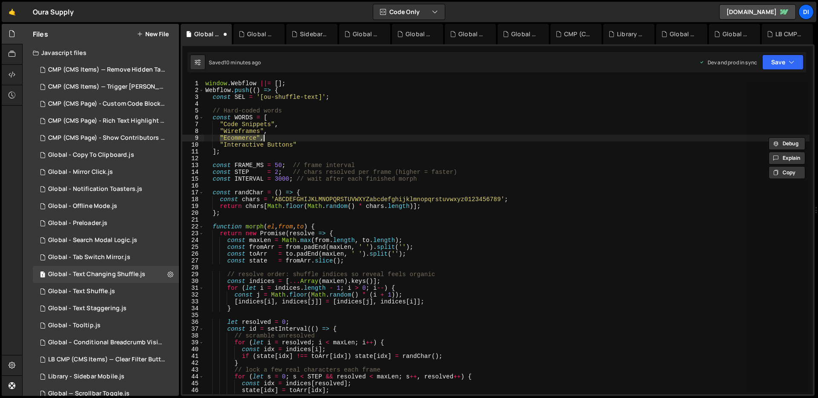
click at [282, 140] on div "window . Webflow ||= [ ] ; Webflow . push (( ) => { const SEL = '[ou-shuffle-te…" at bounding box center [507, 237] width 606 height 314
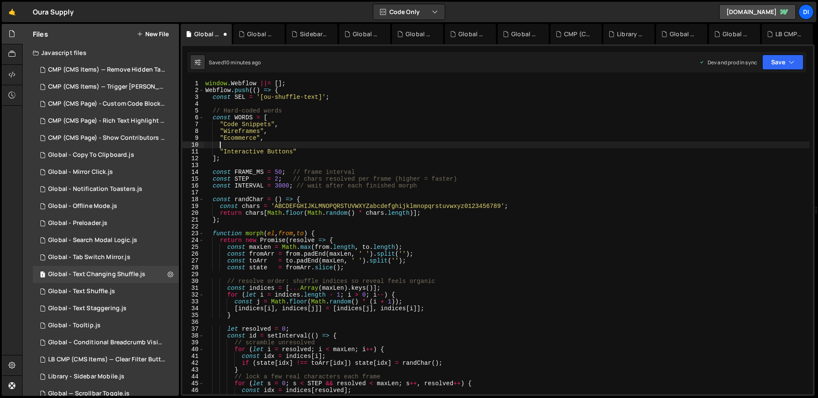
paste textarea ""Ecommerce","
type textarea ""Ecommerce","
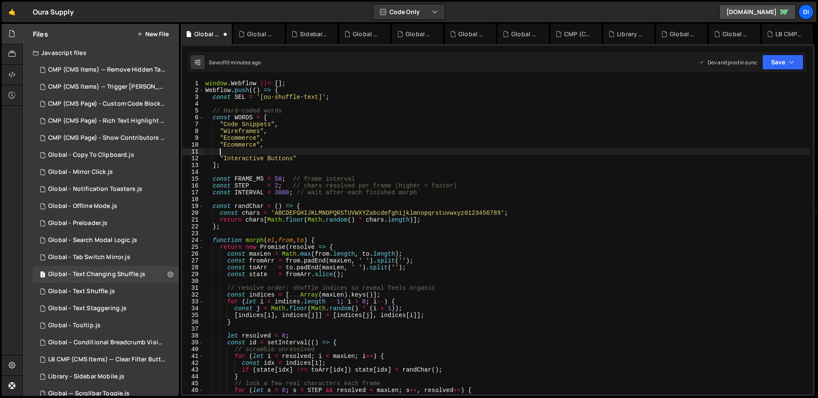
paste textarea ""Ecommerce","
type textarea ""Ecommerce","
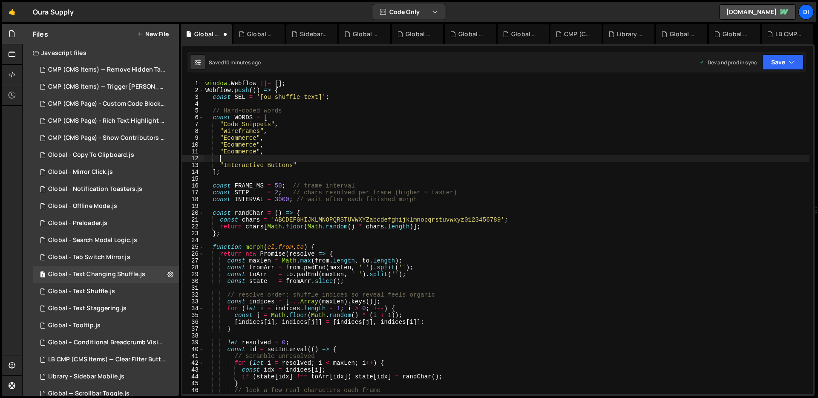
paste textarea ""Ecommerce","
type textarea ""Ecommerce","
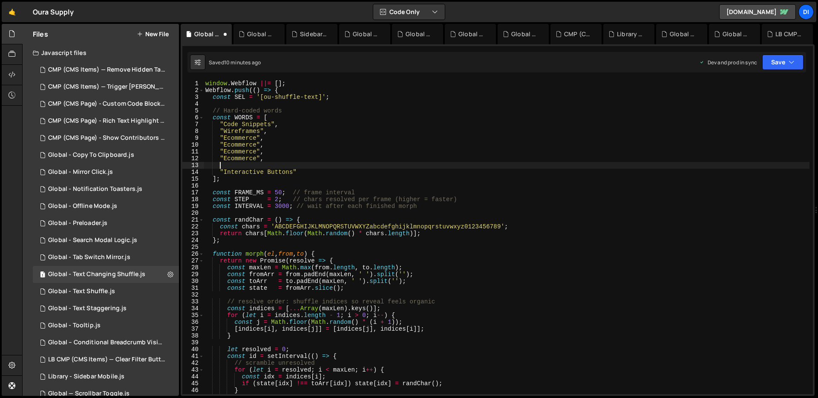
paste textarea ""Ecommerce","
type textarea ""Ecommerce","
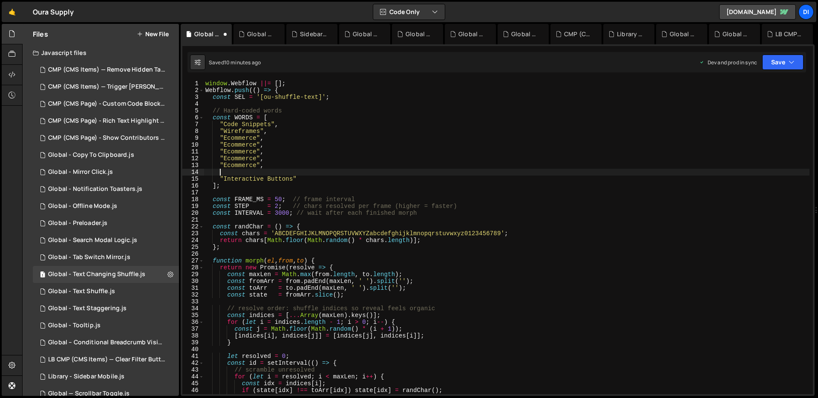
paste textarea ""Ecommerce","
type textarea ""Ecommerce","
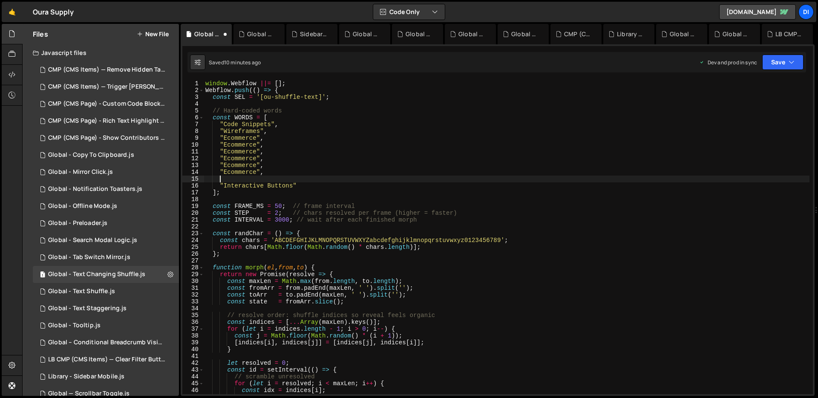
paste textarea ""Ecommerce","
type textarea ""Ecommerce","
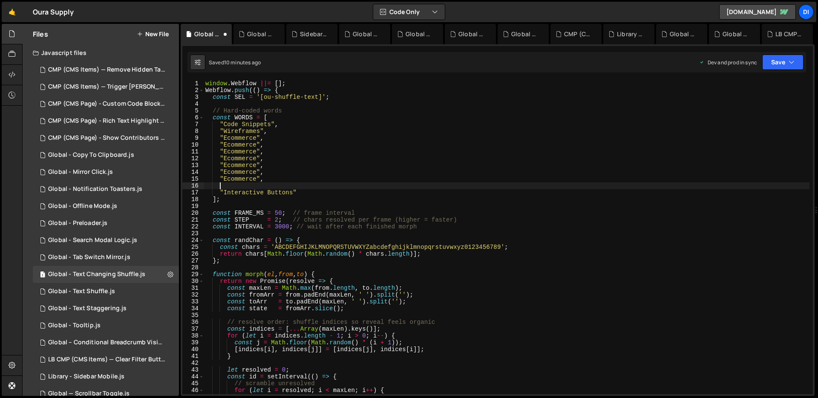
paste textarea ""Ecommerce","
type textarea ""Ecommerce","
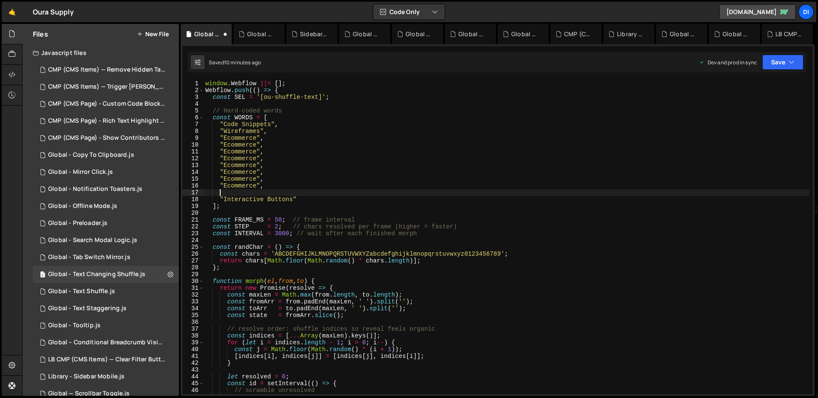
paste textarea ""Ecommerce","
type textarea ""Ecommerce","
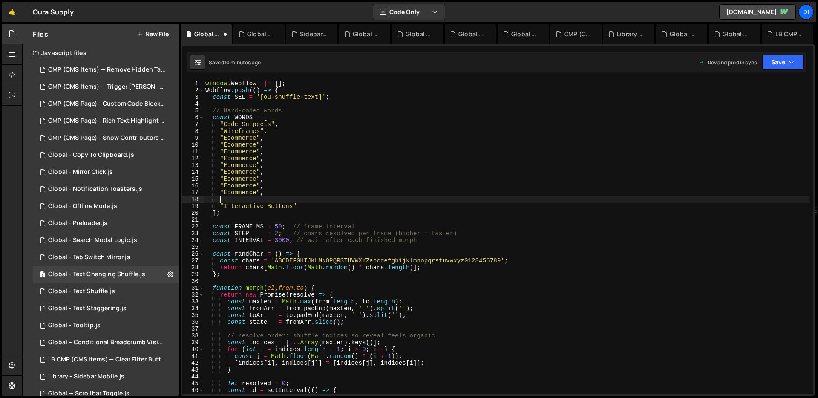
paste textarea ""Ecommerce","
drag, startPoint x: 224, startPoint y: 137, endPoint x: 256, endPoint y: 138, distance: 32.4
click at [256, 138] on div "window . Webflow ||= [ ] ; Webflow . push (( ) => { const SEL = '[ou-shuffle-te…" at bounding box center [507, 244] width 606 height 328
click at [230, 144] on div "window . Webflow ||= [ ] ; Webflow . push (( ) => { const SEL = '[ou-shuffle-te…" at bounding box center [507, 244] width 606 height 328
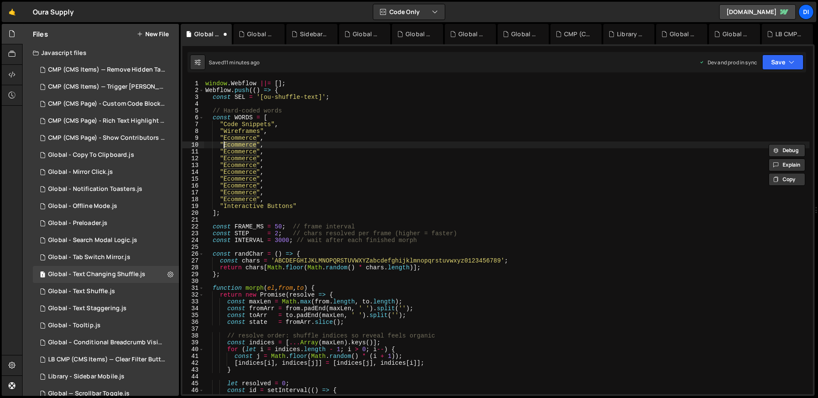
paste textarea "Page Loaders"
click at [240, 152] on div "window . Webflow ||= [ ] ; Webflow . push (( ) => { const SEL = '[ou-shuffle-te…" at bounding box center [507, 244] width 606 height 328
paste textarea "Scrolling"
click at [234, 149] on div "window . Webflow ||= [ ] ; Webflow . push (( ) => { const SEL = '[ou-shuffle-te…" at bounding box center [507, 244] width 606 height 328
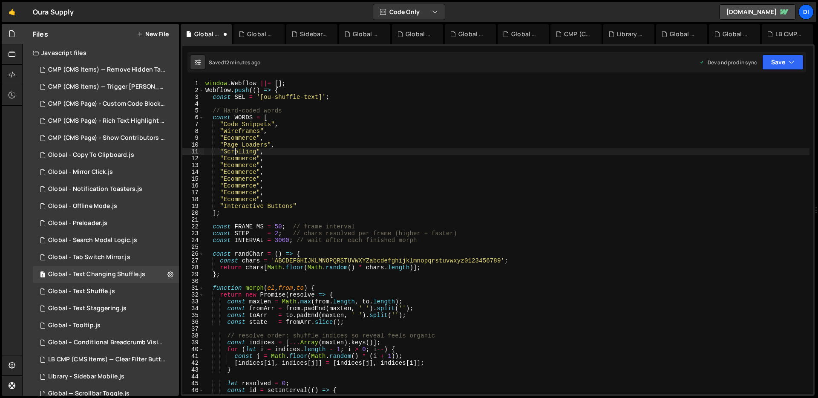
click at [234, 149] on div "window . Webflow ||= [ ] ; Webflow . push (( ) => { const SEL = '[ou-shuffle-te…" at bounding box center [507, 244] width 606 height 328
paste textarea "Animations"
click at [242, 156] on div "window . Webflow ||= [ ] ; Webflow . push (( ) => { const SEL = '[ou-shuffle-te…" at bounding box center [507, 244] width 606 height 328
paste textarea "Mouse Effects"
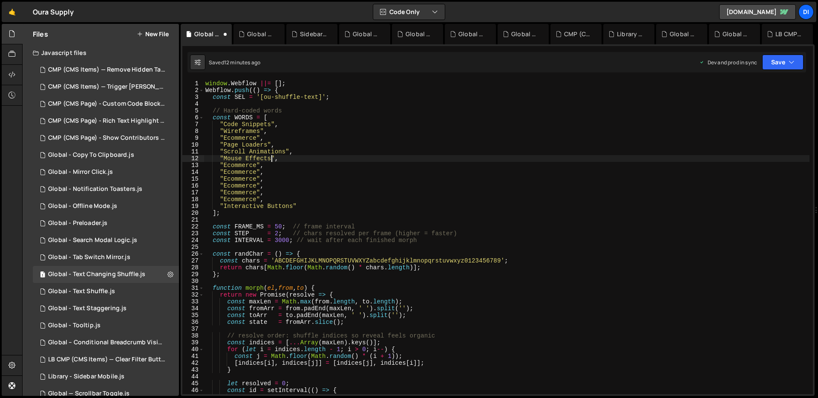
click at [232, 158] on div "window . Webflow ||= [ ] ; Webflow . push (( ) => { const SEL = '[ou-shuffle-te…" at bounding box center [507, 244] width 606 height 328
click at [261, 159] on div "window . Webflow ||= [ ] ; Webflow . push (( ) => { const SEL = '[ou-shuffle-te…" at bounding box center [507, 244] width 606 height 328
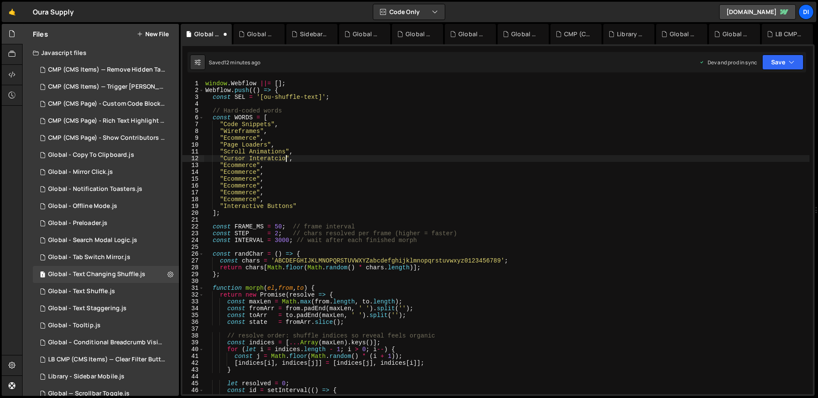
scroll to position [0, 6]
click at [271, 158] on div "window . Webflow ||= [ ] ; Webflow . push (( ) => { const SEL = '[ou-shuffle-te…" at bounding box center [507, 244] width 606 height 328
click at [266, 158] on div "window . Webflow ||= [ ] ; Webflow . push (( ) => { const SEL = '[ou-shuffle-te…" at bounding box center [507, 237] width 606 height 314
click at [266, 158] on div "window . Webflow ||= [ ] ; Webflow . push (( ) => { const SEL = '[ou-shuffle-te…" at bounding box center [507, 244] width 606 height 328
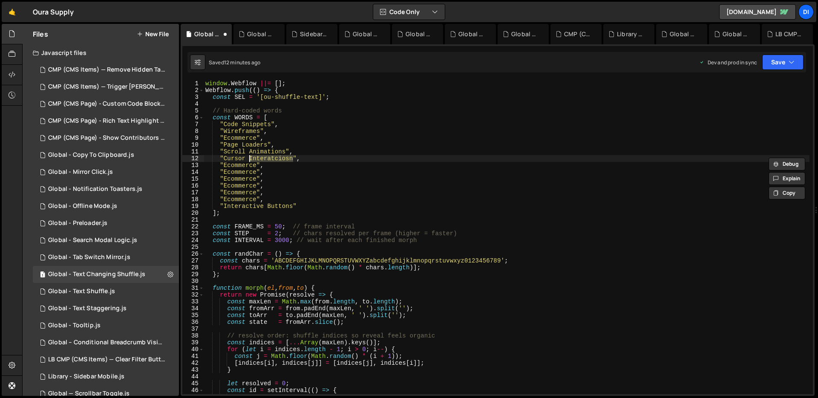
paste textarea "ctions"
click at [322, 149] on div "window . Webflow ||= [ ] ; Webflow . push (( ) => { const SEL = '[ou-shuffle-te…" at bounding box center [507, 244] width 606 height 328
click at [230, 164] on div "window . Webflow ||= [ ] ; Webflow . push (( ) => { const SEL = '[ou-shuffle-te…" at bounding box center [507, 244] width 606 height 328
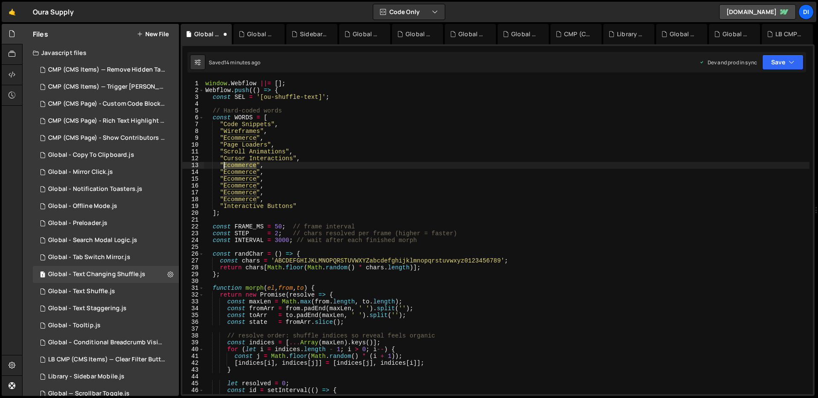
click at [230, 164] on div "window . Webflow ||= [ ] ; Webflow . push (( ) => { const SEL = '[ou-shuffle-te…" at bounding box center [507, 244] width 606 height 328
paste textarea "Documentation"
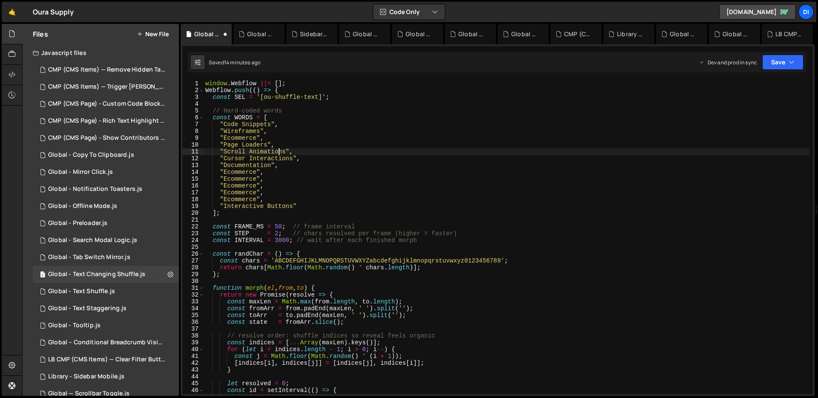
click at [280, 150] on div "window . Webflow ||= [ ] ; Webflow . push (( ) => { const SEL = '[ou-shuffle-te…" at bounding box center [507, 244] width 606 height 328
click at [242, 172] on div "window . Webflow ||= [ ] ; Webflow . push (( ) => { const SEL = '[ou-shuffle-te…" at bounding box center [507, 244] width 606 height 328
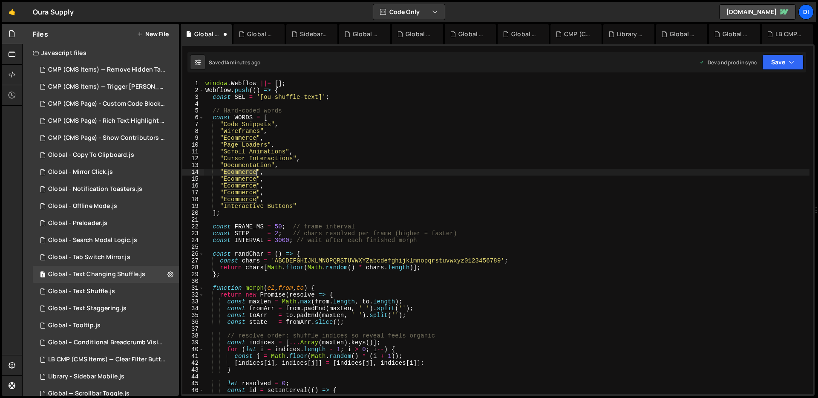
click at [242, 172] on div "window . Webflow ||= [ ] ; Webflow . push (( ) => { const SEL = '[ou-shuffle-te…" at bounding box center [507, 244] width 606 height 328
paste textarea "Marque"
click at [285, 119] on div "window . Webflow ||= [ ] ; Webflow . push (( ) => { const SEL = '[ou-shuffle-te…" at bounding box center [507, 244] width 606 height 328
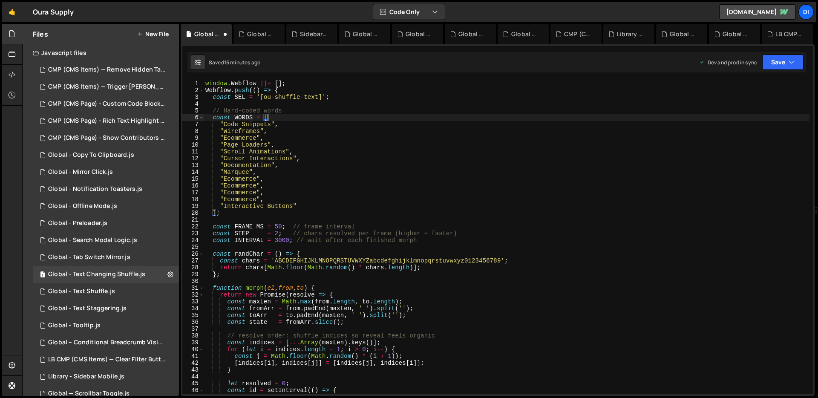
click at [252, 139] on div "window . Webflow ||= [ ] ; Webflow . push (( ) => { const SEL = '[ou-shuffle-te…" at bounding box center [507, 244] width 606 height 328
click at [237, 181] on div "window . Webflow ||= [ ] ; Webflow . push (( ) => { const SEL = '[ou-shuffle-te…" at bounding box center [507, 244] width 606 height 328
click at [237, 180] on div "window . Webflow ||= [ ] ; Webflow . push (( ) => { const SEL = '[ou-shuffle-te…" at bounding box center [507, 244] width 606 height 328
paste textarea "Transitions"
click at [258, 158] on div "window . Webflow ||= [ ] ; Webflow . push (( ) => { const SEL = '[ou-shuffle-te…" at bounding box center [507, 244] width 606 height 328
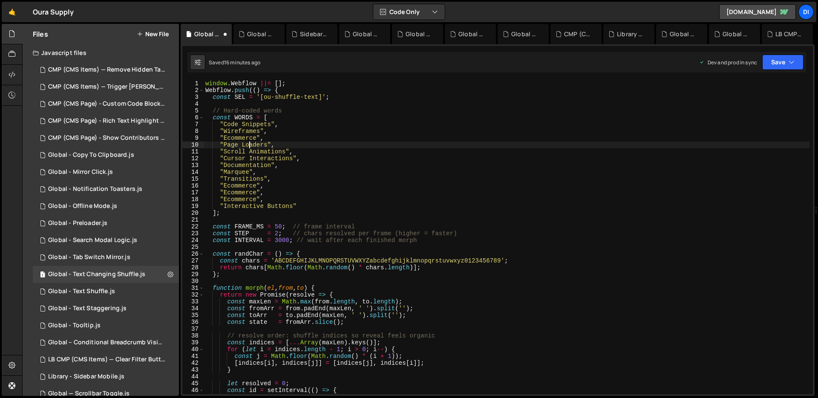
click at [250, 145] on div "window . Webflow ||= [ ] ; Webflow . push (( ) => { const SEL = '[ou-shuffle-te…" at bounding box center [507, 244] width 606 height 328
paste textarea "Loaders"
click at [286, 118] on div "window . Webflow ||= [ ] ; Webflow . push (( ) => { const SEL = '[ou-shuffle-te…" at bounding box center [507, 244] width 606 height 328
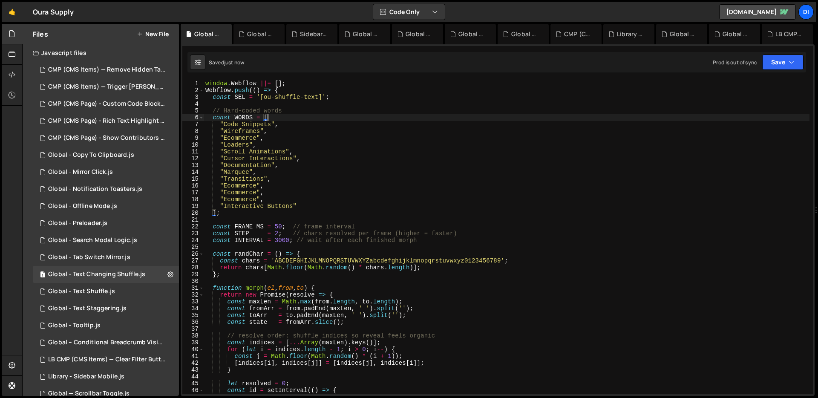
click at [228, 138] on div "window . Webflow ||= [ ] ; Webflow . push (( ) => { const SEL = '[ou-shuffle-te…" at bounding box center [507, 244] width 606 height 328
click at [256, 109] on div "window . Webflow ||= [ ] ; Webflow . push (( ) => { const SEL = '[ou-shuffle-te…" at bounding box center [507, 244] width 606 height 328
click at [231, 138] on div "window . Webflow ||= [ ] ; Webflow . push (( ) => { const SEL = '[ou-shuffle-te…" at bounding box center [507, 244] width 606 height 328
click at [245, 144] on div "window . Webflow ||= [ ] ; Webflow . push (( ) => { const SEL = '[ou-shuffle-te…" at bounding box center [507, 244] width 606 height 328
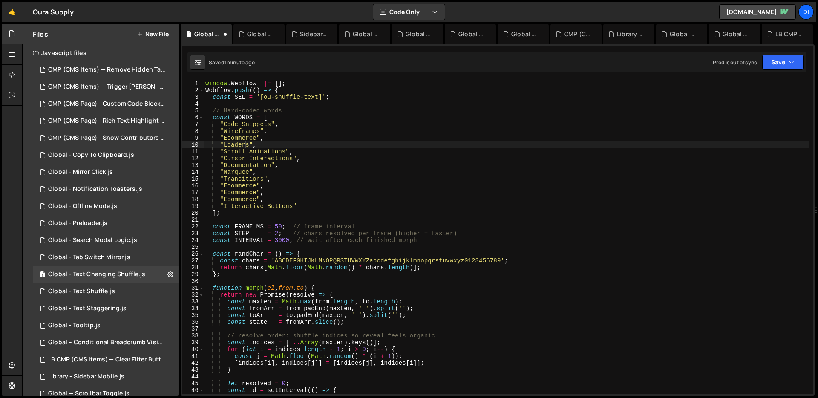
click at [242, 186] on div "window . Webflow ||= [ ] ; Webflow . push (( ) => { const SEL = '[ou-shuffle-te…" at bounding box center [507, 244] width 606 height 328
paste textarea "GSAP"
click at [271, 184] on div "window . Webflow ||= [ ] ; Webflow . push (( ) => { const SEL = '[ou-shuffle-te…" at bounding box center [507, 244] width 606 height 328
click at [237, 194] on div "window . Webflow ||= [ ] ; Webflow . push (( ) => { const SEL = '[ou-shuffle-te…" at bounding box center [507, 244] width 606 height 328
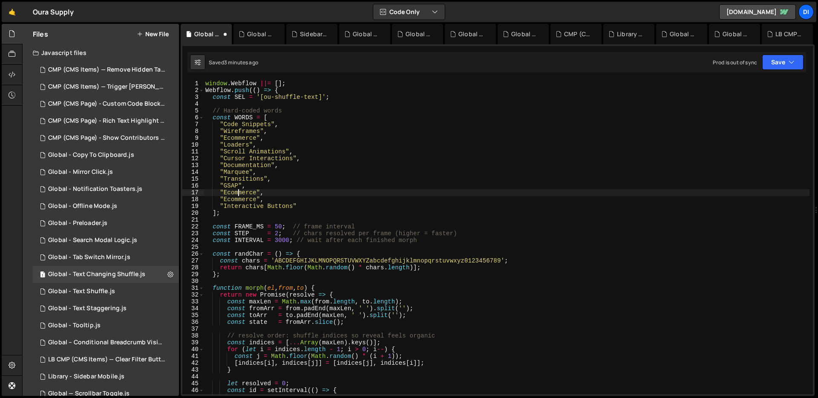
click at [237, 194] on div "window . Webflow ||= [ ] ; Webflow . push (( ) => { const SEL = '[ou-shuffle-te…" at bounding box center [507, 244] width 606 height 328
paste textarea "Tips & Tricks"
click at [294, 170] on div "window . Webflow ||= [ ] ; Webflow . push (( ) => { const SEL = '[ou-shuffle-te…" at bounding box center [507, 244] width 606 height 328
click at [249, 192] on div "window . Webflow ||= [ ] ; Webflow . push (( ) => { const SEL = '[ou-shuffle-te…" at bounding box center [507, 244] width 606 height 328
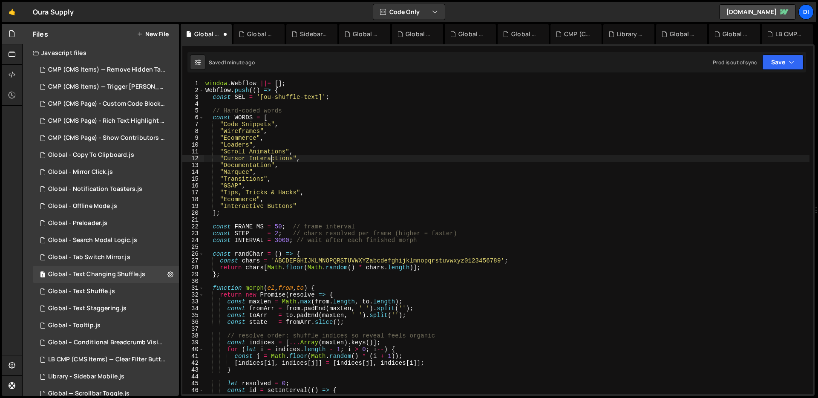
click at [272, 159] on div "window . Webflow ||= [ ] ; Webflow . push (( ) => { const SEL = '[ou-shuffle-te…" at bounding box center [507, 244] width 606 height 328
click at [235, 145] on div "window . Webflow ||= [ ] ; Webflow . push (( ) => { const SEL = '[ou-shuffle-te…" at bounding box center [507, 244] width 606 height 328
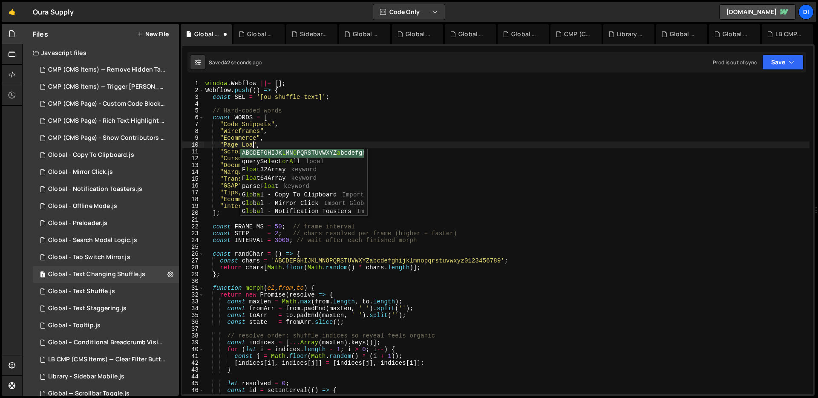
scroll to position [0, 3]
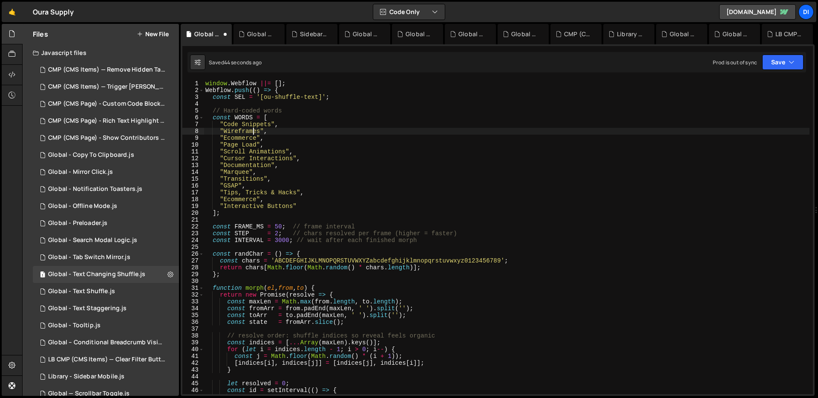
click at [252, 128] on div "window . Webflow ||= [ ] ; Webflow . push (( ) => { const SEL = '[ou-shuffle-te…" at bounding box center [507, 244] width 606 height 328
click at [304, 140] on div "window . Webflow ||= [ ] ; Webflow . push (( ) => { const SEL = '[ou-shuffle-te…" at bounding box center [507, 244] width 606 height 328
click at [265, 145] on div "window . Webflow ||= [ ] ; Webflow . push (( ) => { const SEL = '[ou-shuffle-te…" at bounding box center [507, 244] width 606 height 328
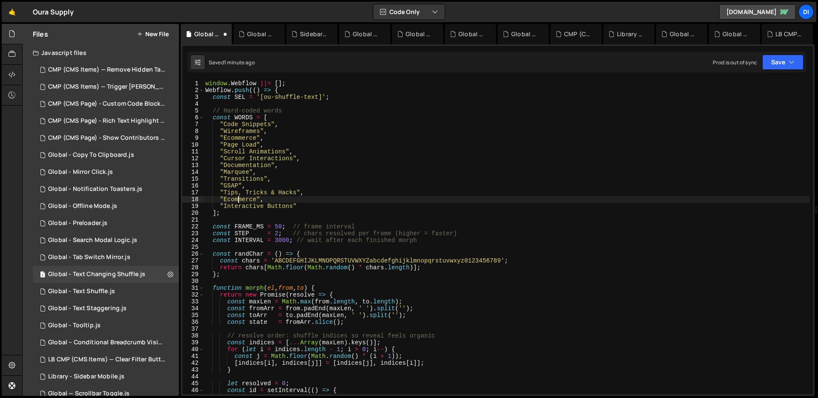
click at [239, 200] on div "window . Webflow ||= [ ] ; Webflow . push (( ) => { const SEL = '[ou-shuffle-te…" at bounding box center [507, 244] width 606 height 328
paste textarea "Tutorials"
click at [272, 167] on div "window . Webflow ||= [ ] ; Webflow . push (( ) => { const SEL = '[ou-shuffle-te…" at bounding box center [507, 244] width 606 height 328
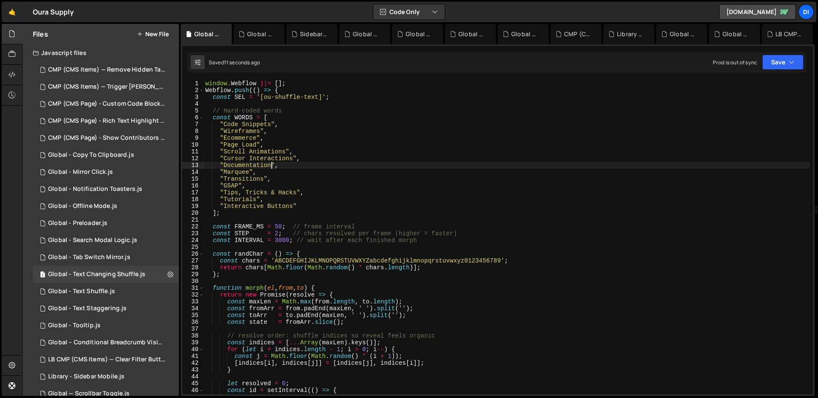
click at [238, 199] on div "window . Webflow ||= [ ] ; Webflow . push (( ) => { const SEL = '[ou-shuffle-te…" at bounding box center [507, 244] width 606 height 328
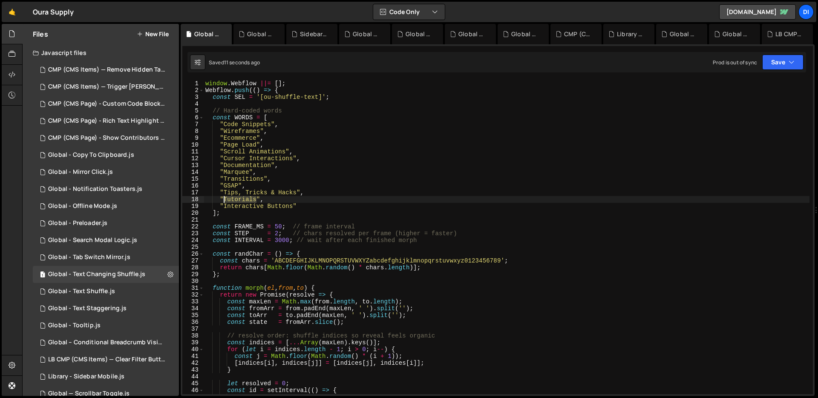
click at [238, 199] on div "window . Webflow ||= [ ] ; Webflow . push (( ) => { const SEL = '[ou-shuffle-te…" at bounding box center [507, 244] width 606 height 328
click at [236, 200] on div "window . Webflow ||= [ ] ; Webflow . push (( ) => { const SEL = '[ou-shuffle-te…" at bounding box center [507, 244] width 606 height 328
click at [266, 206] on div "window . Webflow ||= [ ] ; Webflow . push (( ) => { const SEL = '[ou-shuffle-te…" at bounding box center [507, 244] width 606 height 328
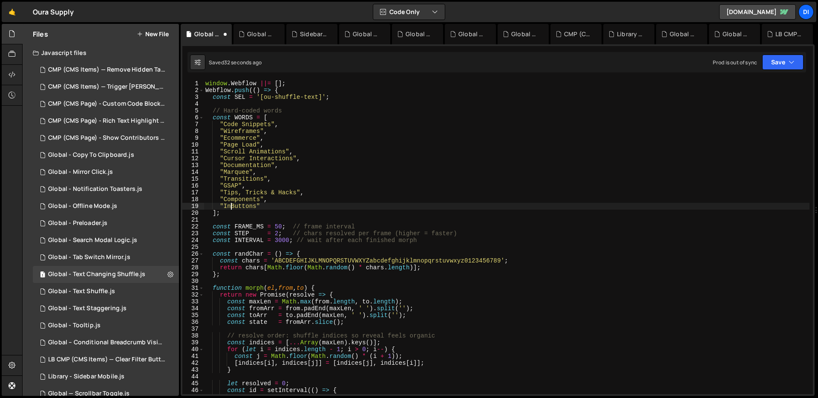
scroll to position [0, 3]
click at [351, 135] on div "window . Webflow ||= [ ] ; Webflow . push (( ) => { const SEL = '[ou-shuffle-te…" at bounding box center [507, 244] width 606 height 328
click at [268, 152] on div "window . Webflow ||= [ ] ; Webflow . push (( ) => { const SEL = '[ou-shuffle-te…" at bounding box center [507, 244] width 606 height 328
click at [265, 159] on div "window . Webflow ||= [ ] ; Webflow . push (( ) => { const SEL = '[ou-shuffle-te…" at bounding box center [507, 244] width 606 height 328
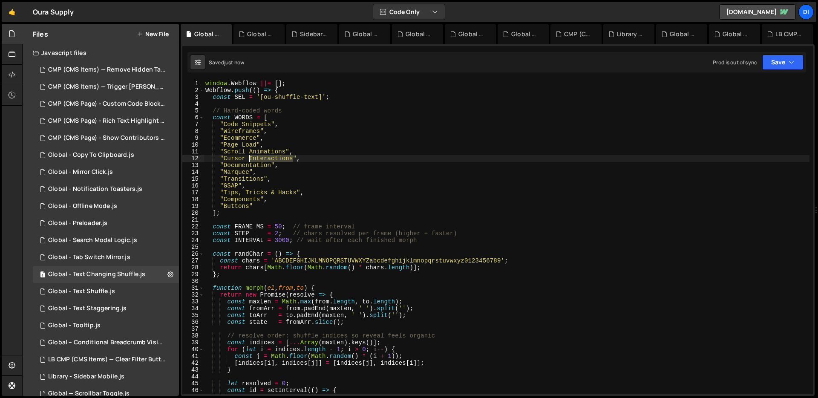
click at [265, 159] on div "window . Webflow ||= [ ] ; Webflow . push (( ) => { const SEL = '[ou-shuffle-te…" at bounding box center [507, 244] width 606 height 328
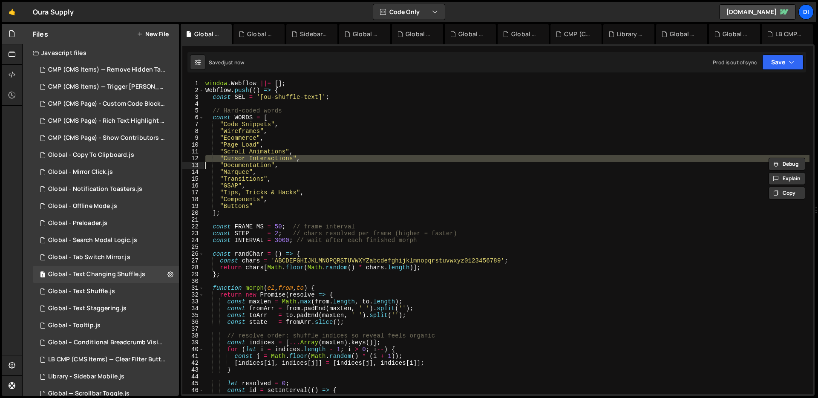
click at [265, 159] on div "window . Webflow ||= [ ] ; Webflow . push (( ) => { const SEL = '[ou-shuffle-te…" at bounding box center [507, 244] width 606 height 328
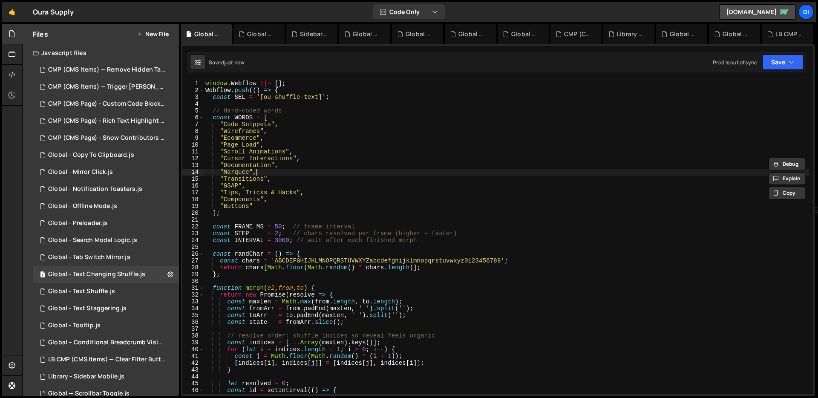
click at [260, 170] on div "window . Webflow ||= [ ] ; Webflow . push (( ) => { const SEL = '[ou-shuffle-te…" at bounding box center [507, 244] width 606 height 328
click at [802, 60] on button "Save" at bounding box center [782, 62] width 41 height 15
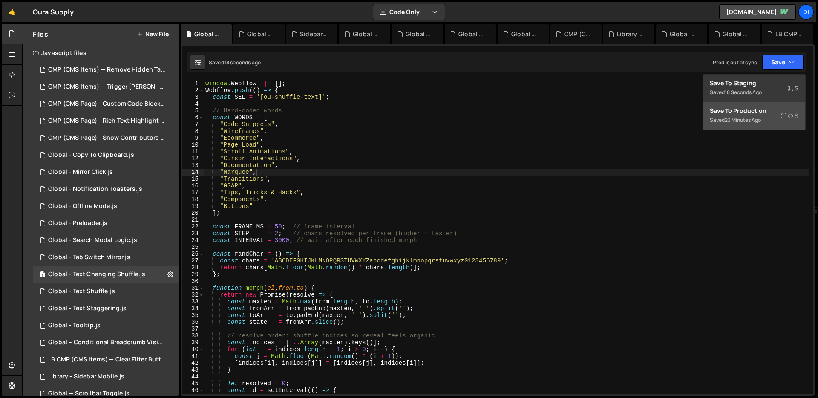
click at [755, 127] on button "Save to Production S Saved 23 minutes ago" at bounding box center [754, 116] width 102 height 28
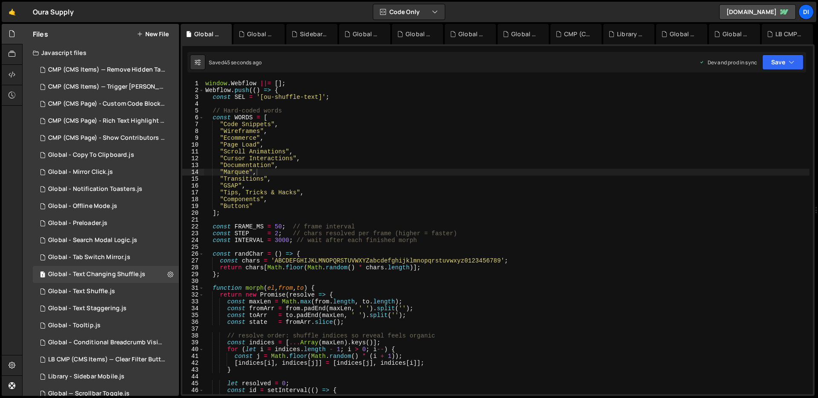
click at [435, 199] on div "window . Webflow ||= [ ] ; Webflow . push (( ) => { const SEL = '[ou-shuffle-te…" at bounding box center [507, 244] width 606 height 328
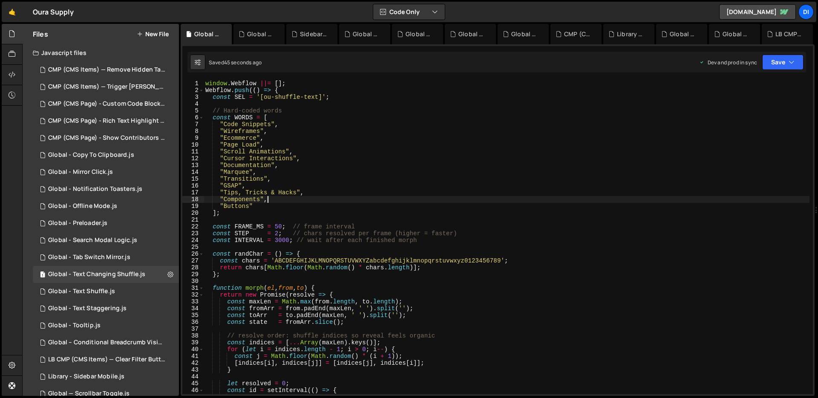
scroll to position [0, 0]
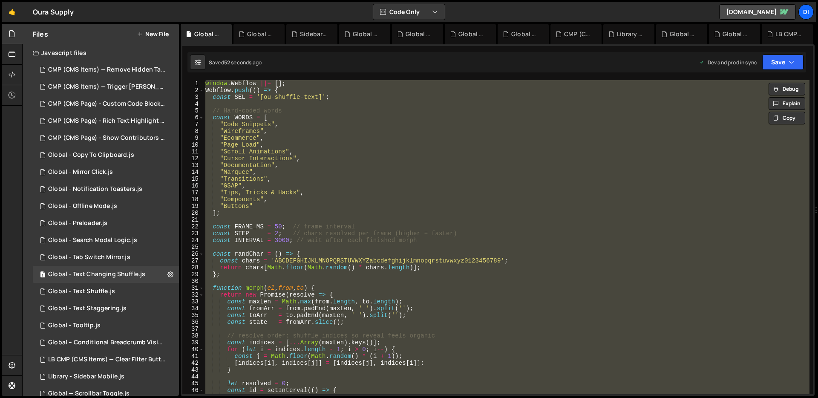
click at [281, 169] on div "window . Webflow ||= [ ] ; Webflow . push (( ) => { const SEL = '[ou-shuffle-te…" at bounding box center [507, 237] width 606 height 314
click at [424, 190] on div "window . Webflow ||= [ ] ; Webflow . push (( ) => { const SEL = '[ou-shuffle-te…" at bounding box center [507, 237] width 606 height 314
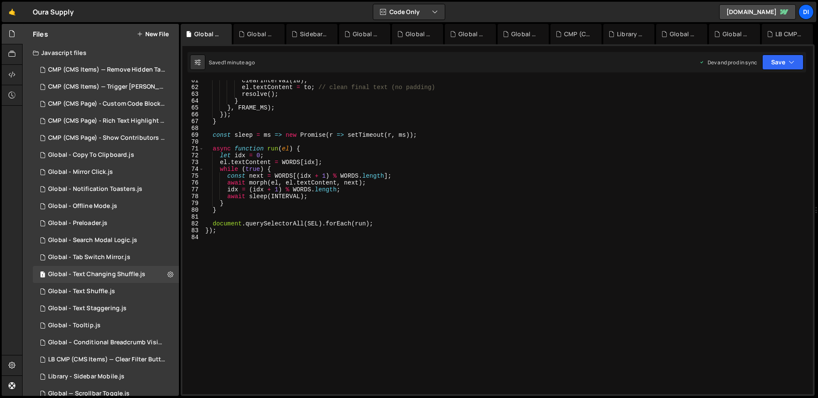
scroll to position [412, 0]
click at [424, 190] on div "clearInterval ( id ) ; el . textContent = to ; // clean final text (no padding)…" at bounding box center [507, 241] width 606 height 328
type textarea "});"
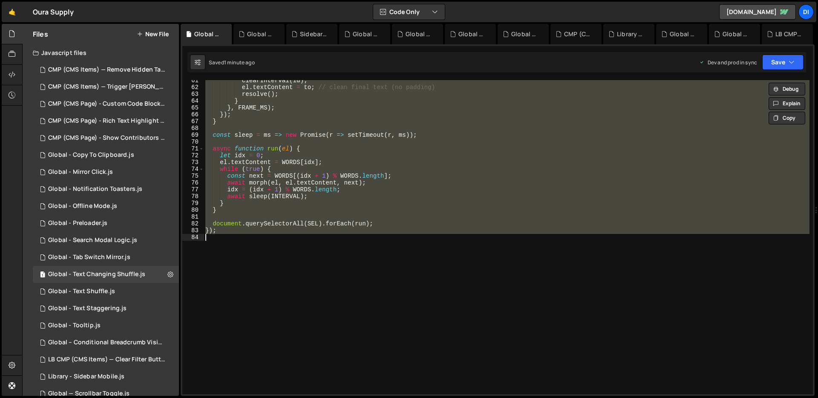
paste textarea
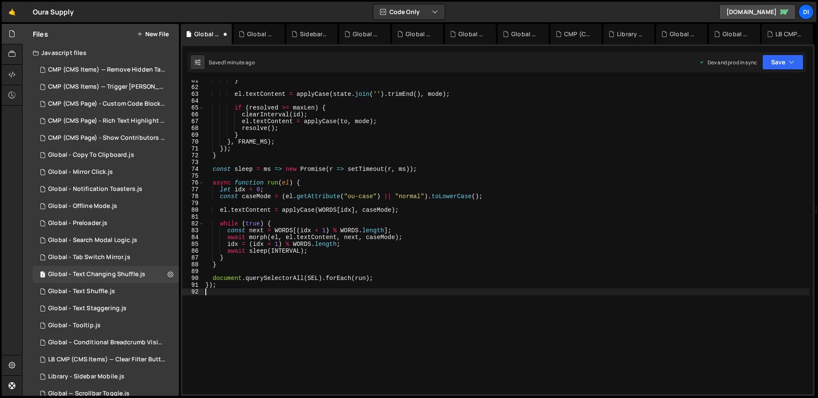
scroll to position [0, 0]
click at [399, 184] on div "} el . textContent = applyCase ( state . join ( '' ) . trimEnd ( ) , mode ) ; i…" at bounding box center [507, 241] width 606 height 328
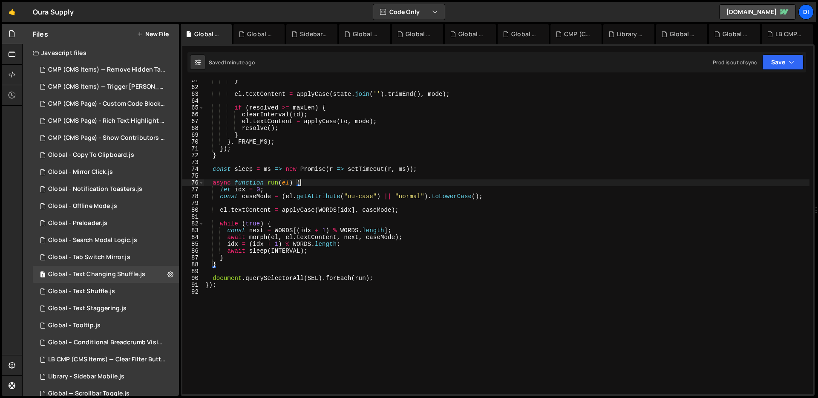
type textarea "});"
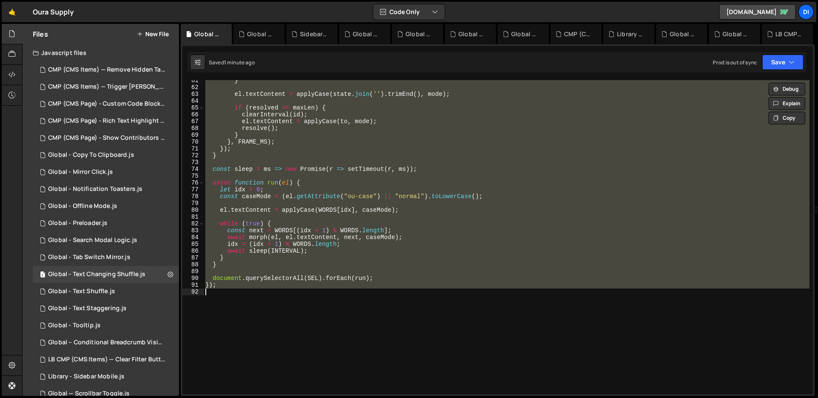
paste textarea
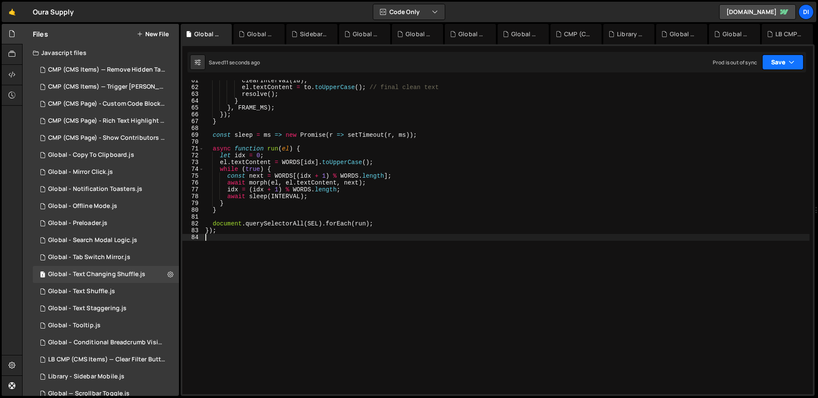
click at [797, 57] on button "Save" at bounding box center [782, 62] width 41 height 15
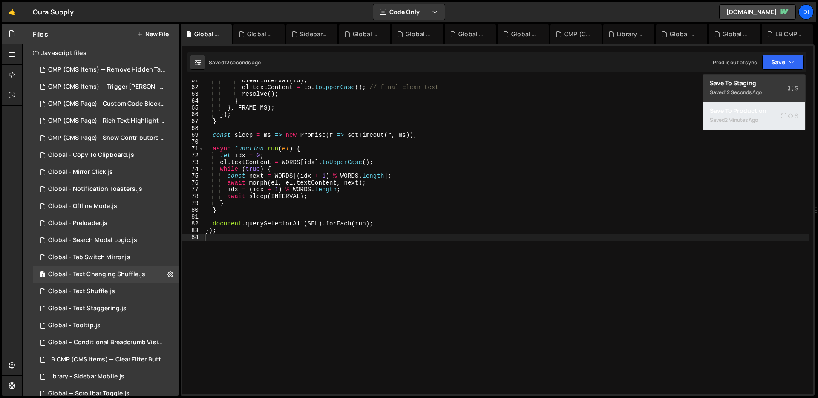
click at [773, 120] on div "Saved 2 minutes ago" at bounding box center [754, 120] width 89 height 10
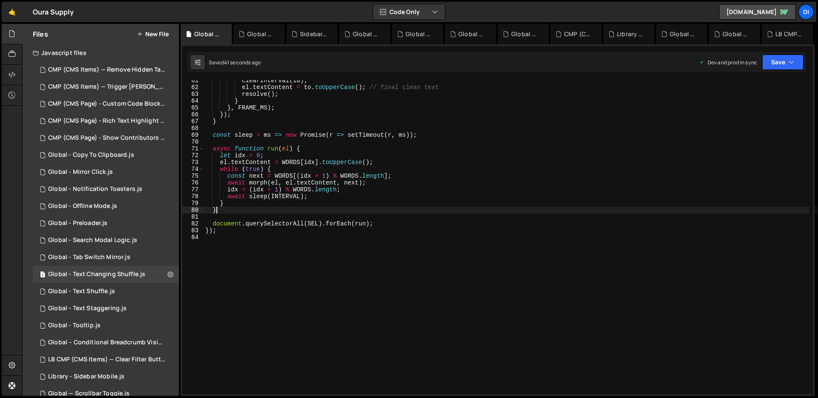
click at [418, 213] on div "clearInterval ( id ) ; el . textContent = to . toUpperCase ( ) ; // final clean…" at bounding box center [507, 241] width 606 height 328
type textarea "});"
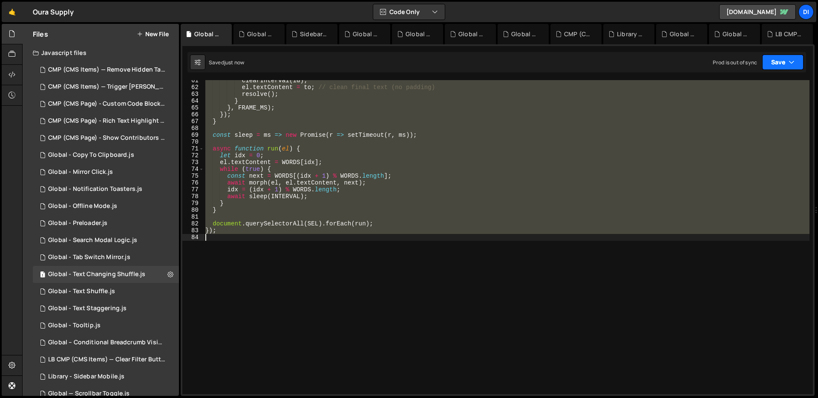
click at [800, 62] on button "Save" at bounding box center [782, 62] width 41 height 15
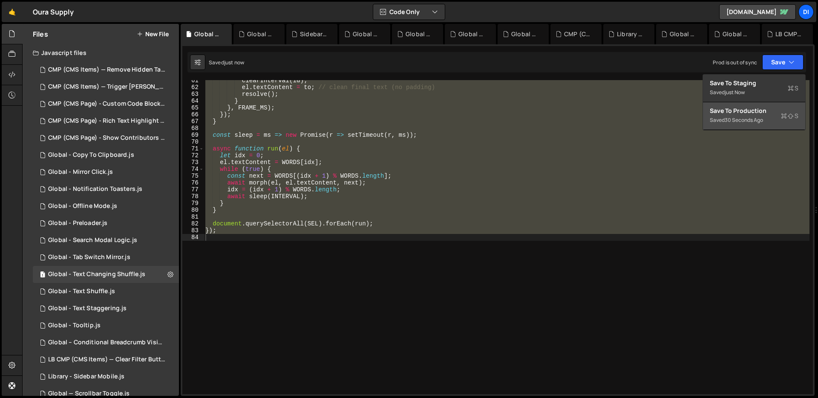
click at [758, 121] on div "30 seconds ago" at bounding box center [744, 119] width 38 height 7
